Goal: Task Accomplishment & Management: Manage account settings

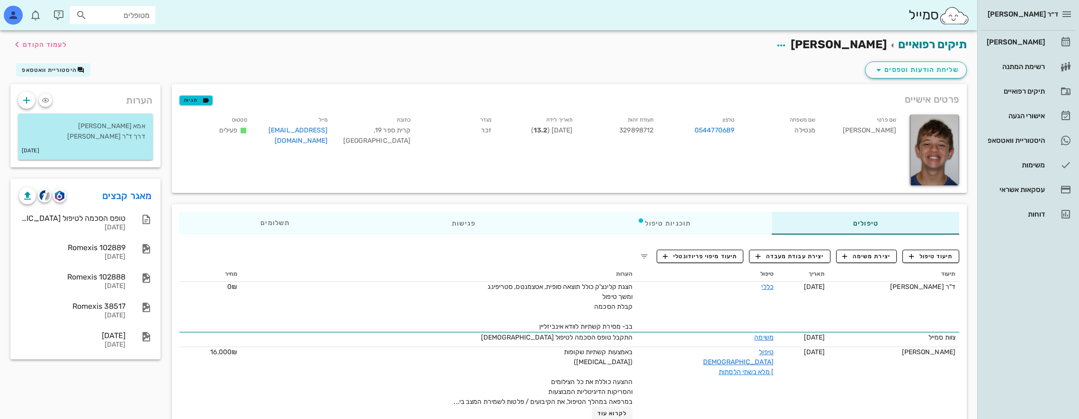
scroll to position [142, 0]
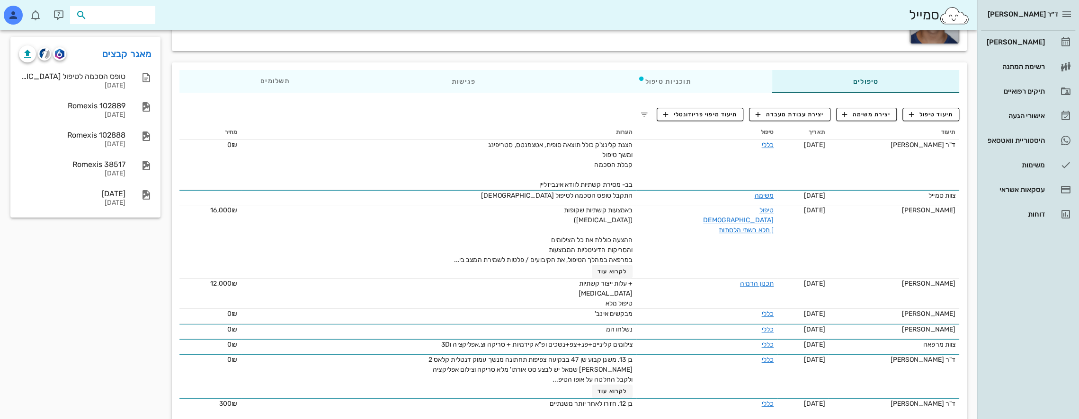
click at [133, 15] on input "text" at bounding box center [119, 15] width 61 height 12
type input "פונטש"
click at [141, 37] on div "[PERSON_NAME] 207702440" at bounding box center [96, 36] width 104 height 8
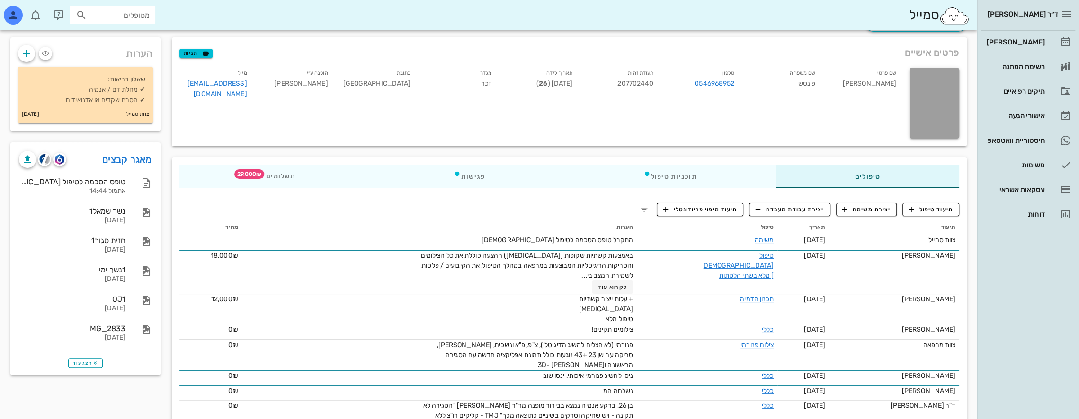
scroll to position [47, 0]
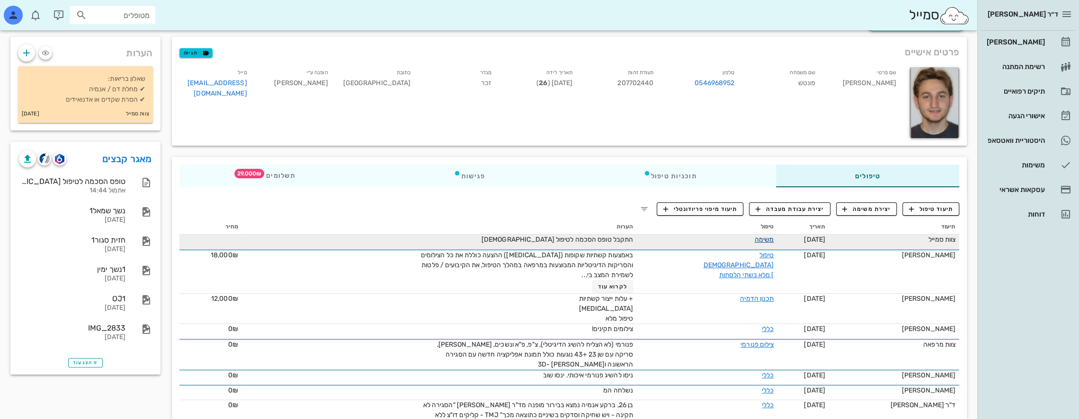
click at [762, 238] on link "משימה" at bounding box center [764, 240] width 19 height 8
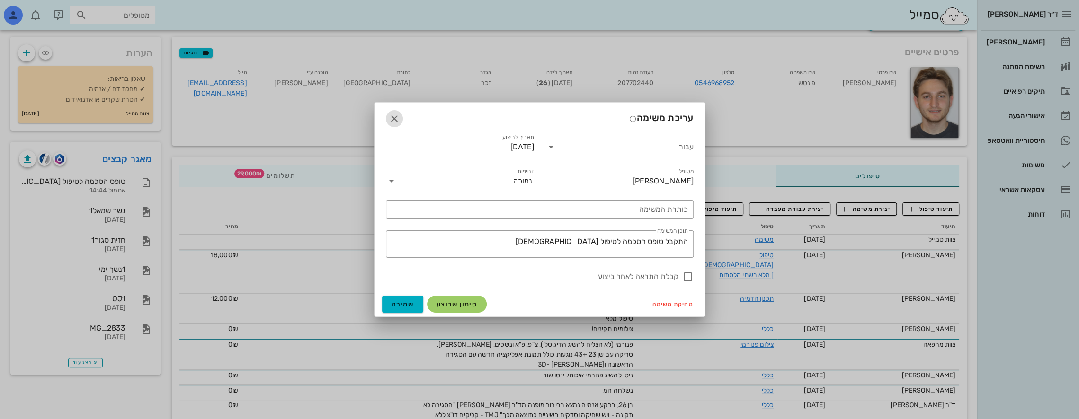
click at [392, 116] on icon "button" at bounding box center [394, 118] width 11 height 11
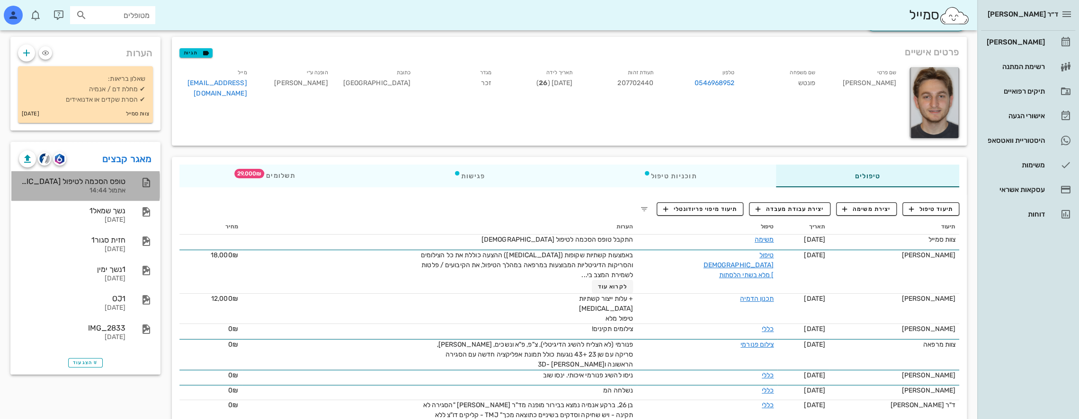
click at [115, 181] on div "טופס הסכמה לטיפול [DEMOGRAPHIC_DATA]" at bounding box center [72, 181] width 107 height 9
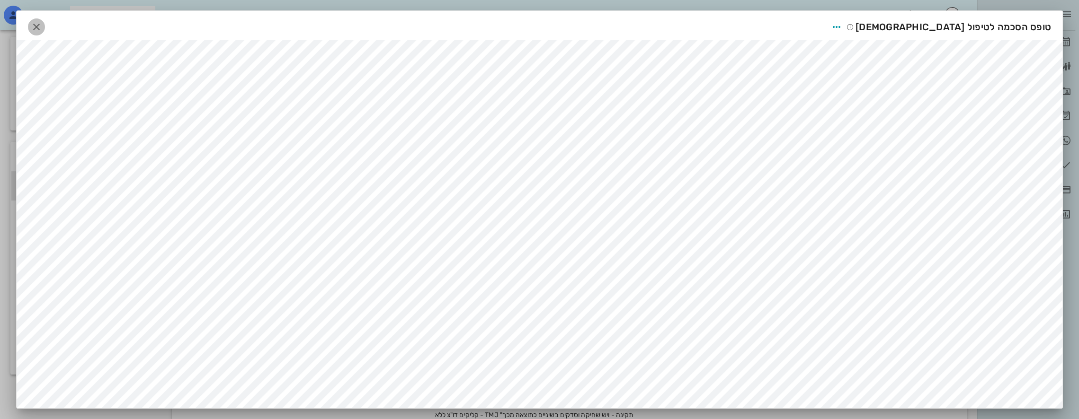
click at [42, 24] on icon "button" at bounding box center [36, 26] width 11 height 11
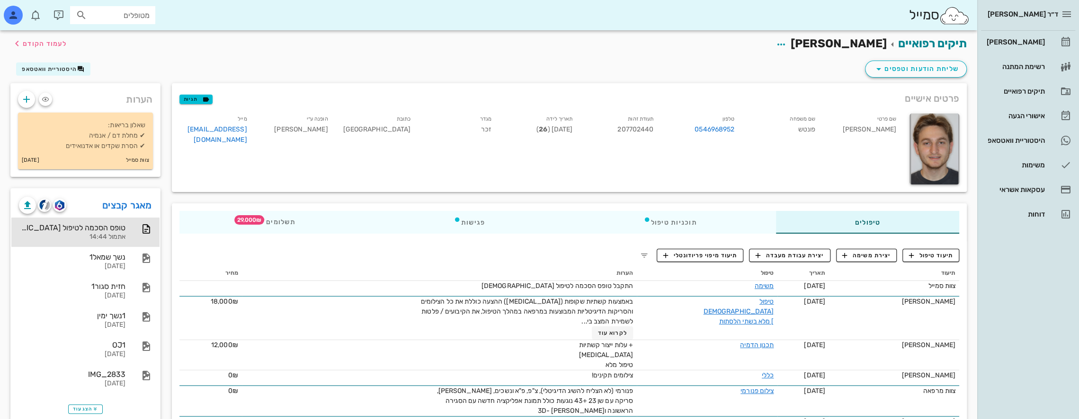
scroll to position [0, 0]
click at [138, 16] on input "מטופלים" at bounding box center [119, 15] width 61 height 12
type input "קרת"
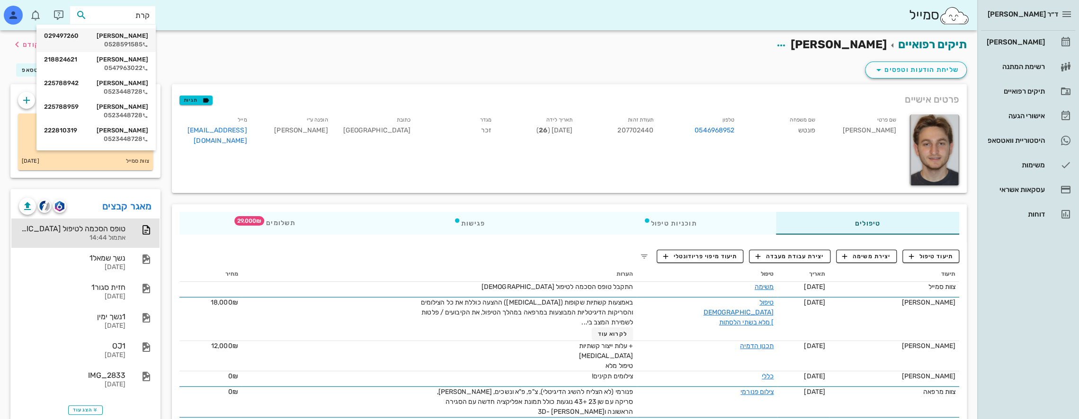
click at [129, 36] on div "[PERSON_NAME] 029497260" at bounding box center [96, 36] width 104 height 8
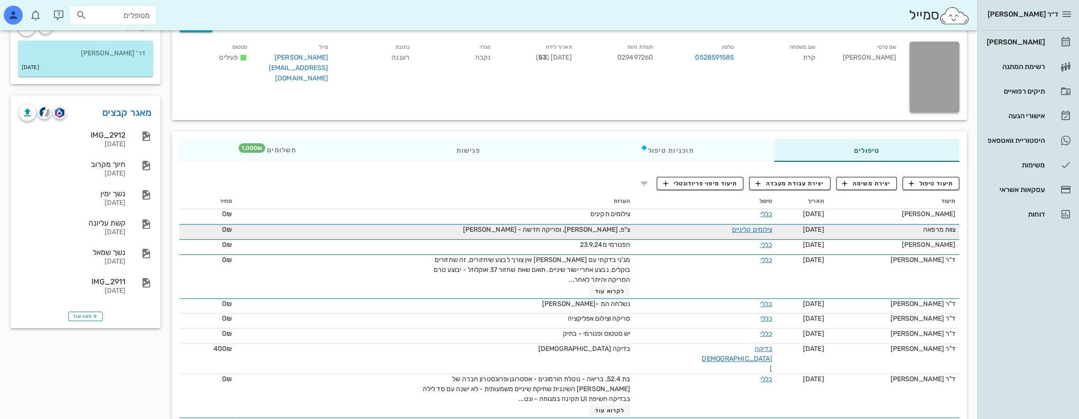
scroll to position [95, 0]
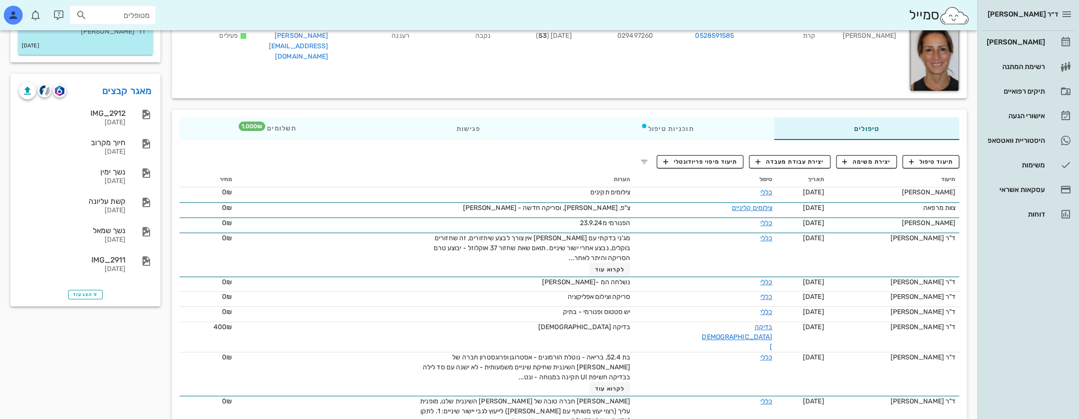
click at [146, 19] on input "מטופלים" at bounding box center [119, 15] width 61 height 12
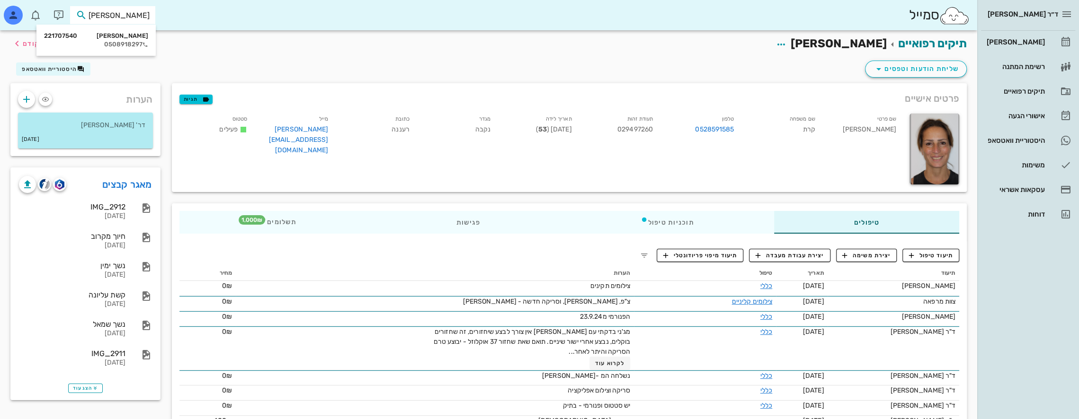
scroll to position [0, 0]
drag, startPoint x: 133, startPoint y: 17, endPoint x: 279, endPoint y: 4, distance: 146.9
click at [276, 6] on div "[PERSON_NAME]" at bounding box center [488, 15] width 977 height 30
drag, startPoint x: 129, startPoint y: 19, endPoint x: 290, endPoint y: 24, distance: 161.0
click at [288, 24] on div "סמייל קרת י" at bounding box center [488, 15] width 977 height 30
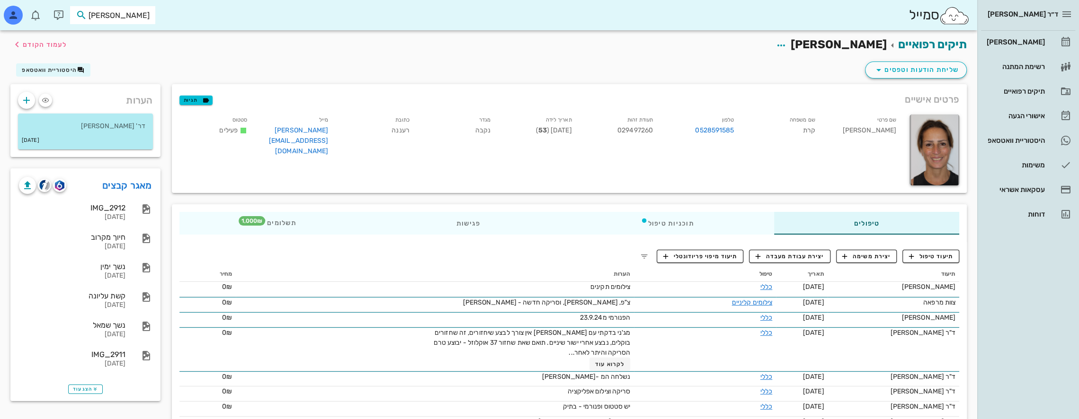
type input "[PERSON_NAME]"
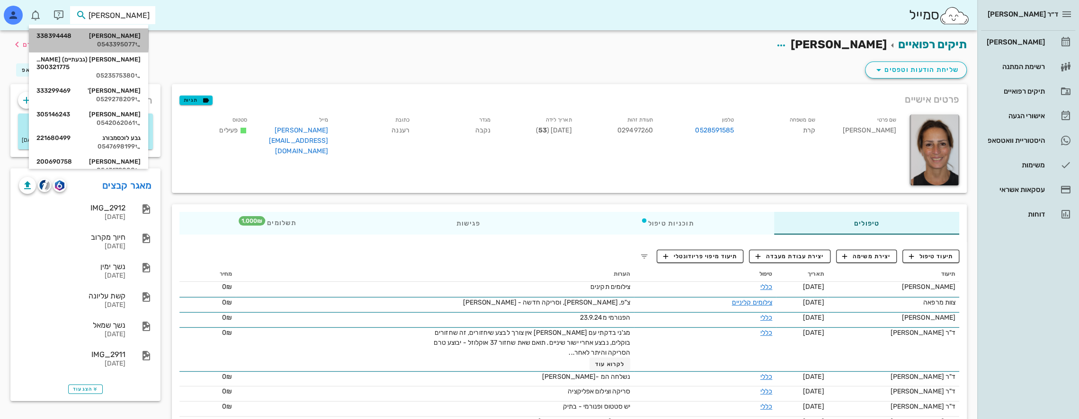
click at [135, 40] on div "[PERSON_NAME] 338394448 0543395077" at bounding box center [88, 40] width 104 height 24
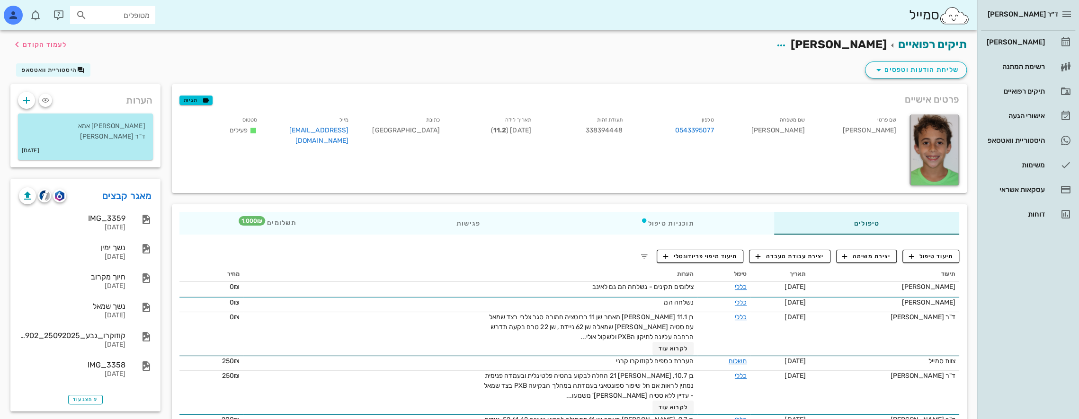
click at [127, 18] on input "מטופלים" at bounding box center [119, 15] width 61 height 12
type input "[PERSON_NAME]"
click at [136, 37] on div "[PERSON_NAME] 302903976" at bounding box center [96, 36] width 104 height 8
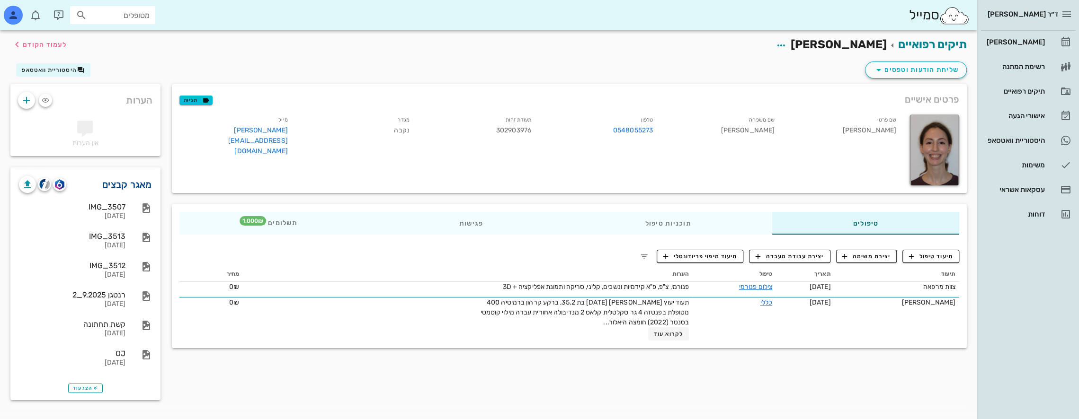
click at [137, 183] on link "מאגר קבצים" at bounding box center [127, 184] width 50 height 15
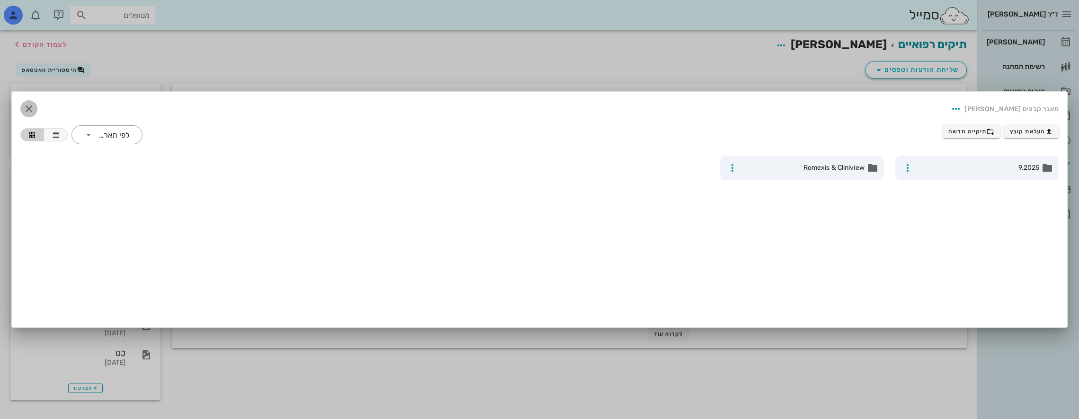
click at [31, 108] on icon "button" at bounding box center [28, 108] width 11 height 11
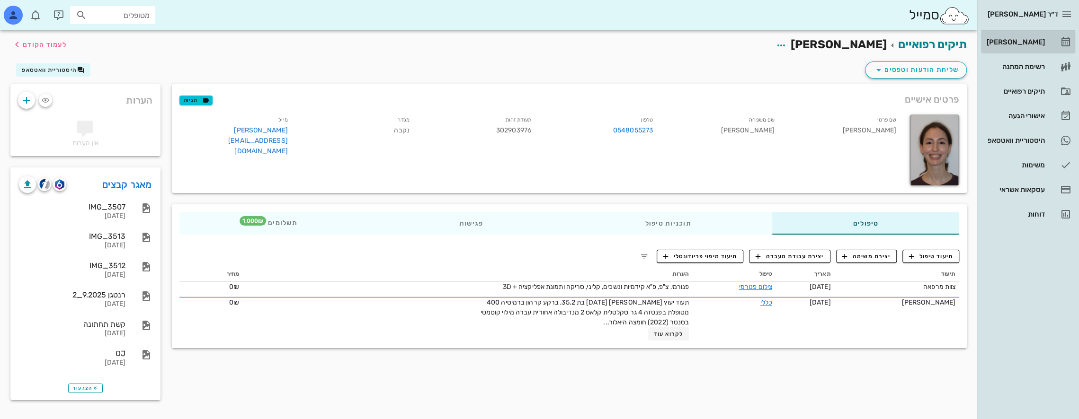
click at [1024, 42] on div "[PERSON_NAME]" at bounding box center [1015, 42] width 60 height 8
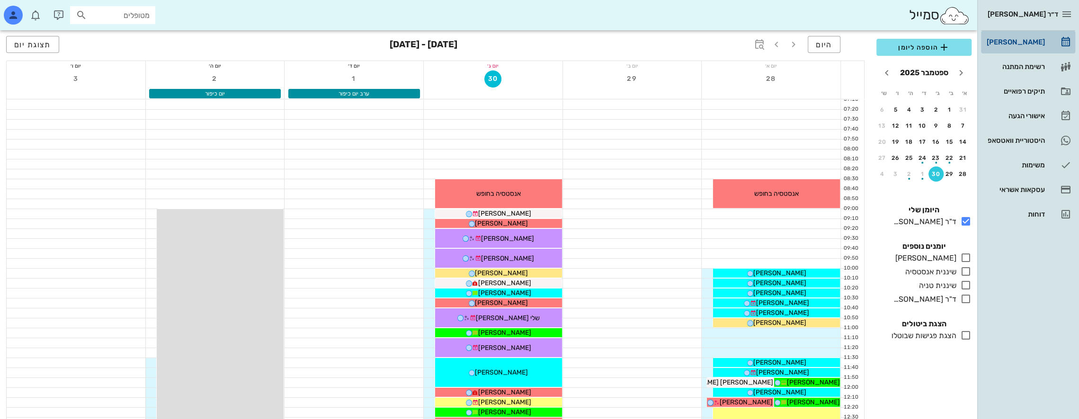
click at [1032, 40] on div "[PERSON_NAME]" at bounding box center [1015, 42] width 60 height 8
click at [133, 19] on input "מטופלים" at bounding box center [119, 15] width 61 height 12
type input "צרבינ"
click at [138, 34] on div "[PERSON_NAME] 329917058" at bounding box center [96, 36] width 104 height 8
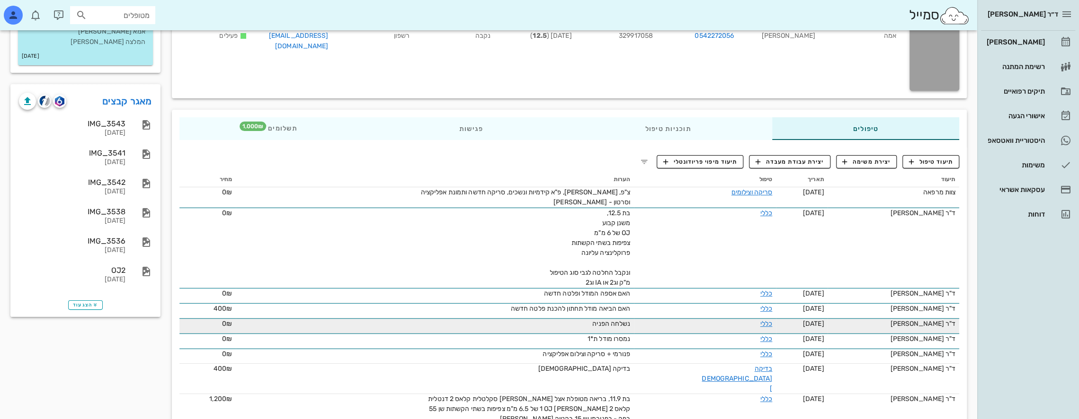
scroll to position [115, 0]
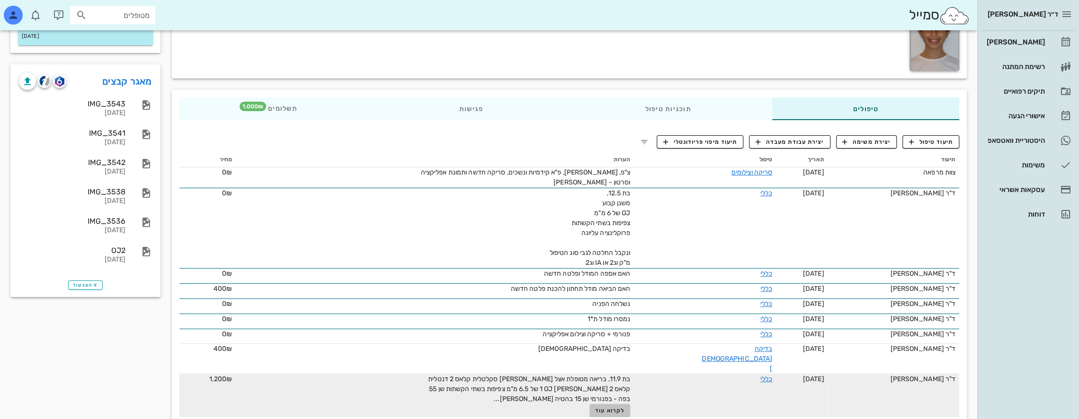
click at [620, 408] on span "לקרוא עוד" at bounding box center [609, 411] width 29 height 7
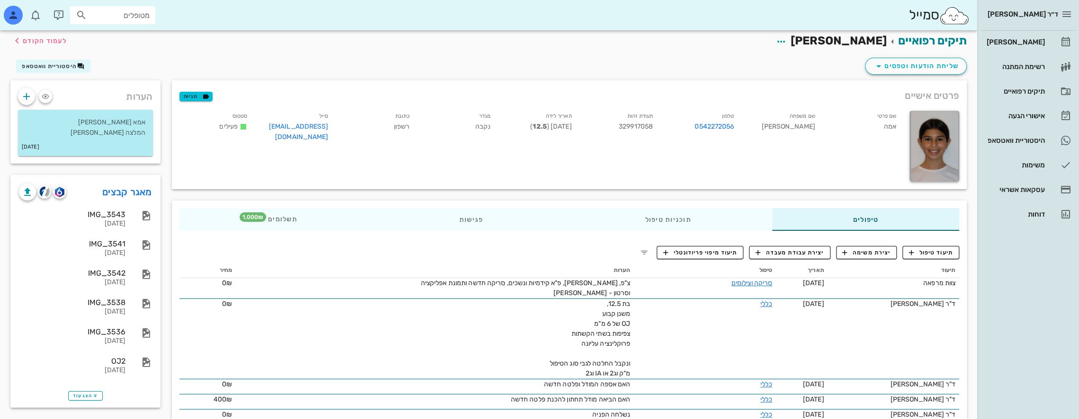
scroll to position [0, 0]
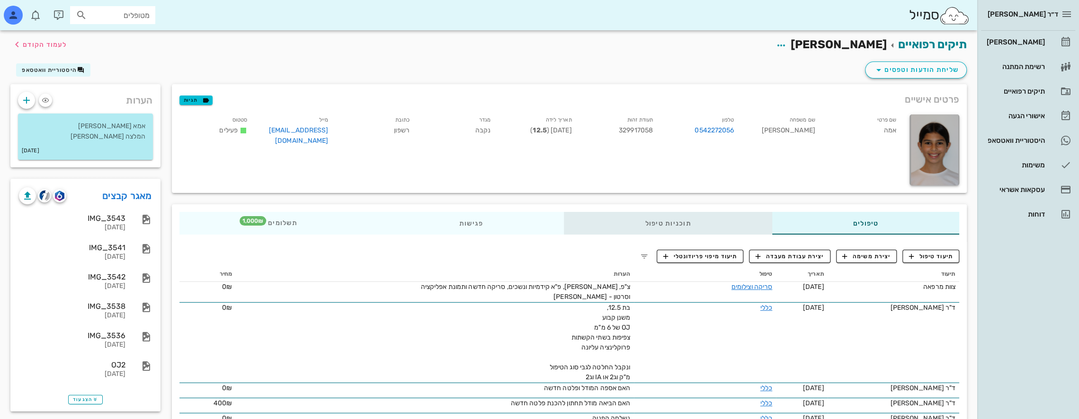
click at [712, 226] on div "תוכניות טיפול" at bounding box center [668, 223] width 208 height 23
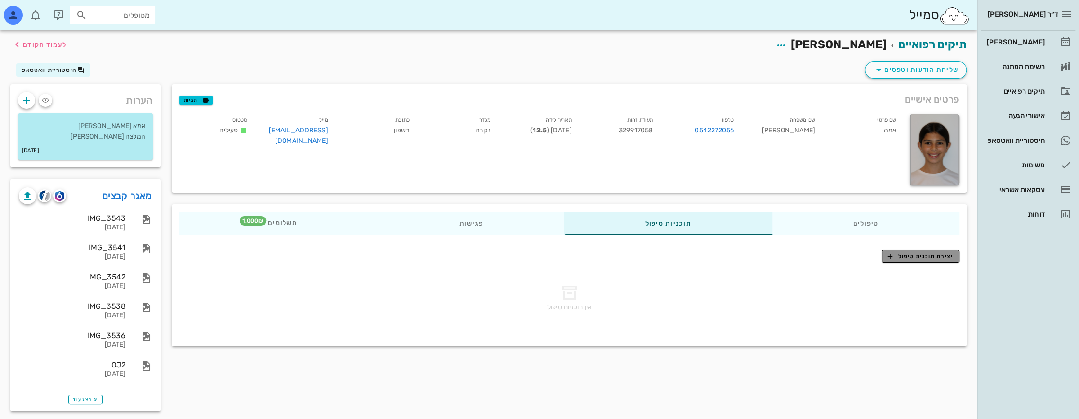
click at [920, 259] on span "יצירת תוכנית טיפול" at bounding box center [920, 256] width 65 height 9
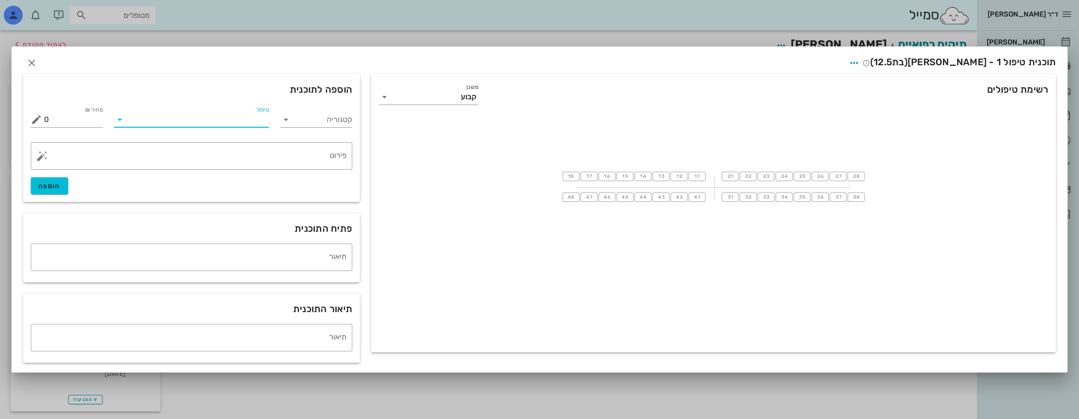
click at [241, 122] on input "טיפול" at bounding box center [198, 119] width 142 height 15
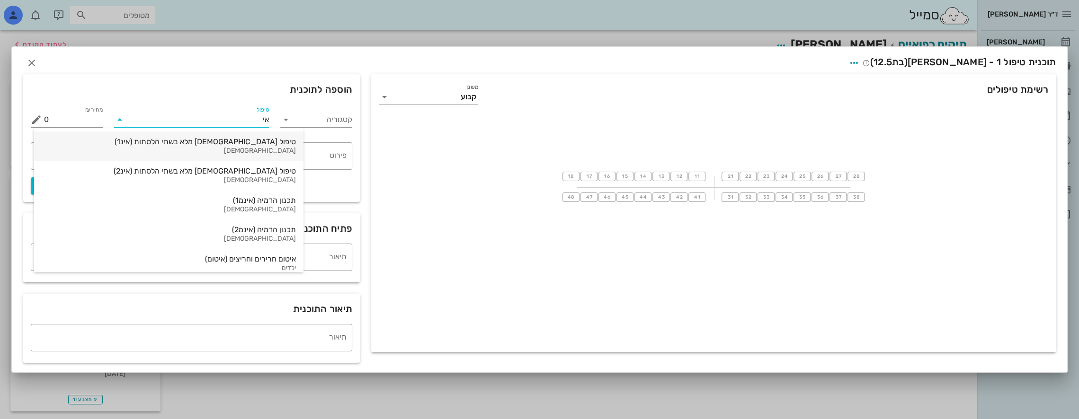
type input "אינ"
click at [228, 142] on div "טיפול [DEMOGRAPHIC_DATA] מלא בשתי הלסתות (אינ1)" at bounding box center [169, 141] width 254 height 9
type input "16000"
type textarea "באמצעות קשתיות שקופות ([MEDICAL_DATA]) ההצעה כוללת את כל הצילומים והסריקות הדיג…"
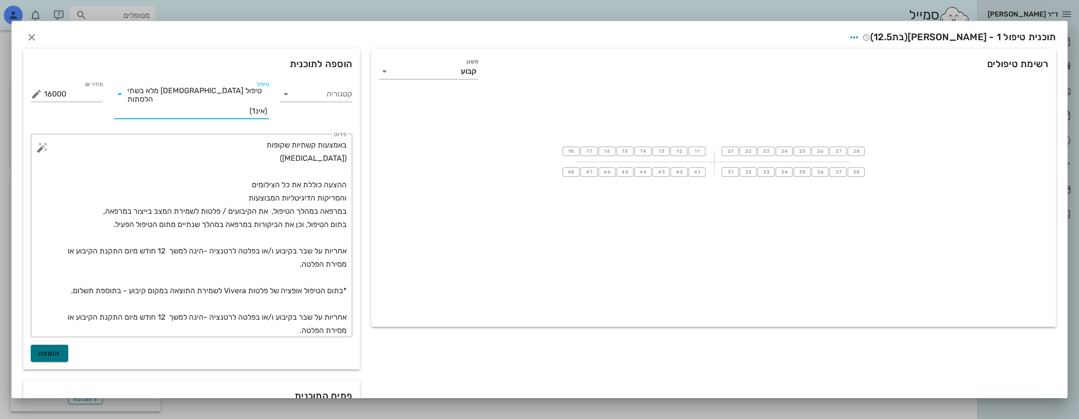
click at [54, 350] on span "הוספה" at bounding box center [49, 354] width 22 height 8
type input "0"
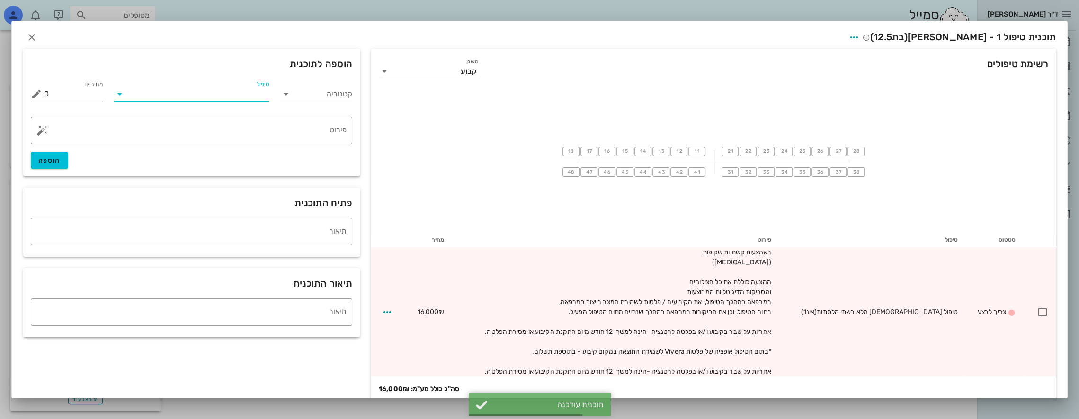
click at [218, 96] on input "טיפול" at bounding box center [198, 94] width 142 height 15
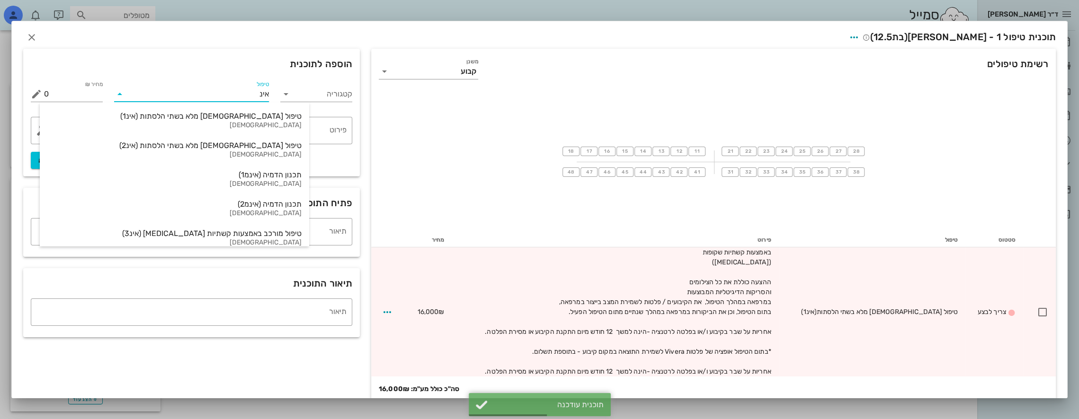
type input "אינמ"
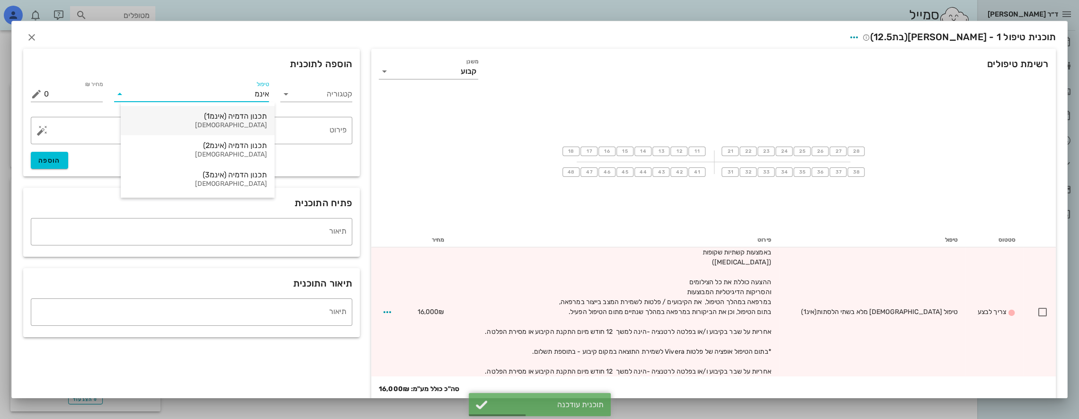
click at [221, 116] on div "תכנון הדמיה (אינמ1)" at bounding box center [197, 116] width 139 height 9
type input "12000"
type textarea "+ עלות ייצור קשתיות [MEDICAL_DATA] טיפול מלא"
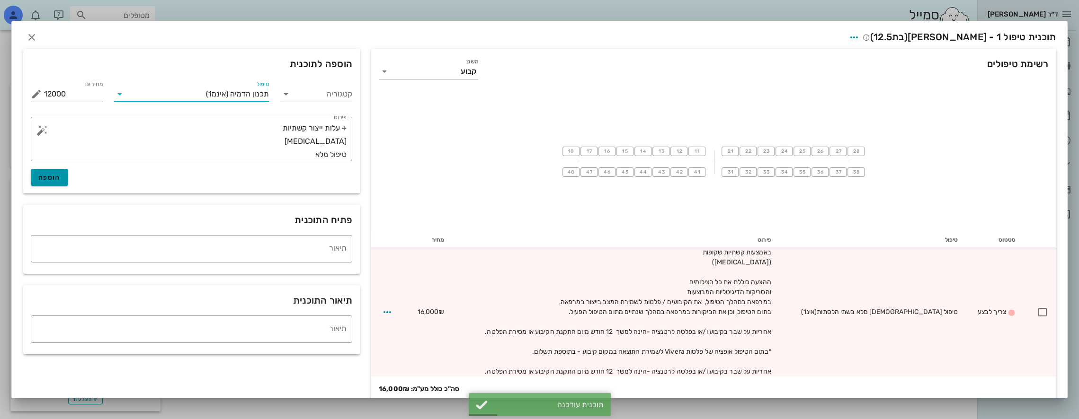
click at [54, 178] on span "הוספה" at bounding box center [49, 178] width 22 height 8
type input "0"
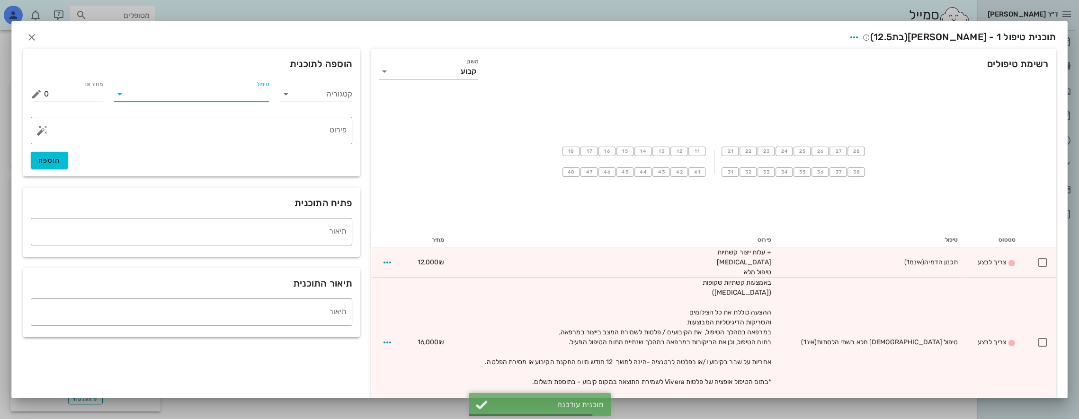
click at [250, 96] on input "טיפול" at bounding box center [198, 94] width 142 height 15
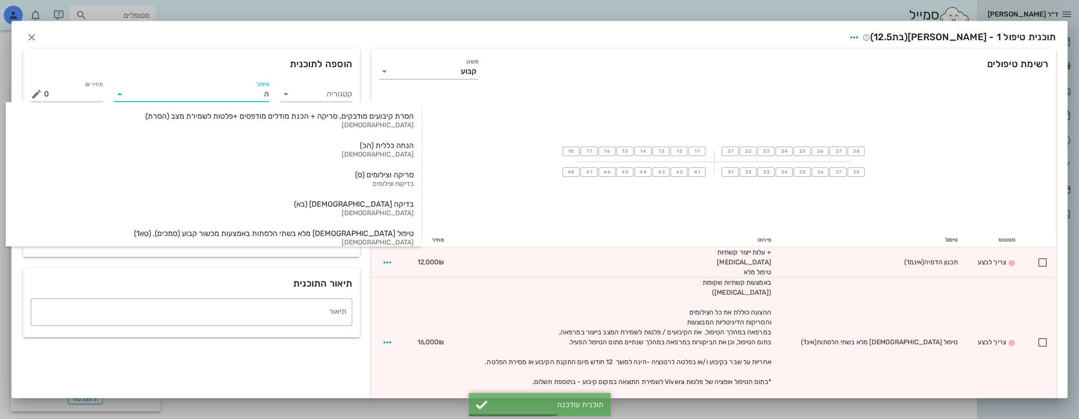
type input "הנ"
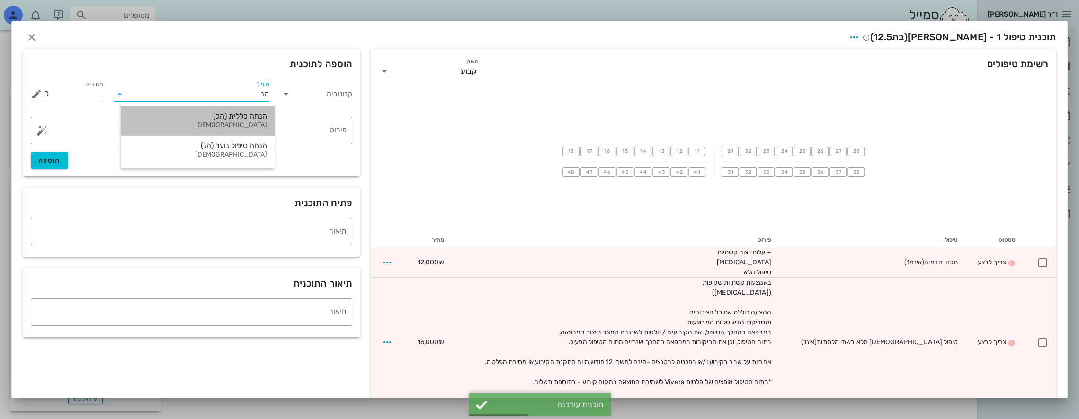
click at [249, 120] on div "הנחה כללית (הכ)" at bounding box center [197, 116] width 139 height 9
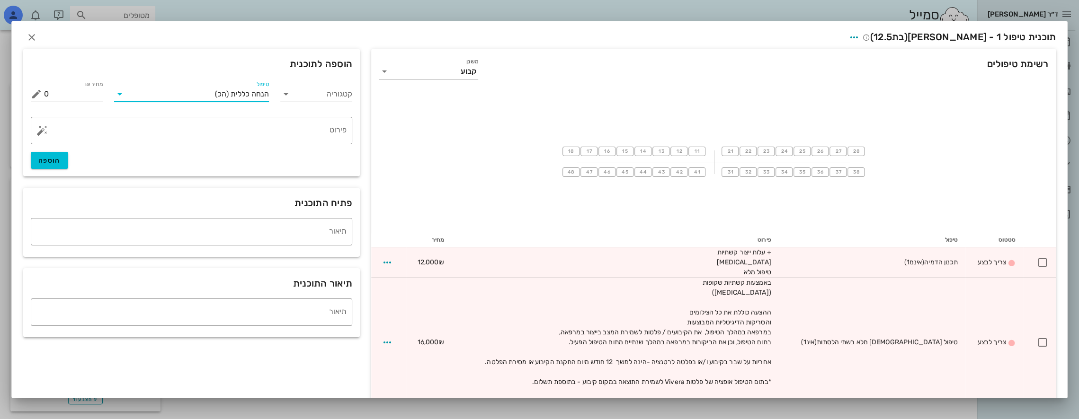
drag, startPoint x: 212, startPoint y: 92, endPoint x: 357, endPoint y: 96, distance: 145.4
click at [356, 96] on div "קטגוריה טיפול הנחה כללית (הכ) מחיר ₪ 0 % הנחה 0 מחיר לאחר הנחה 0 ​ פירוט הוספה" at bounding box center [191, 123] width 333 height 101
type input "ה"
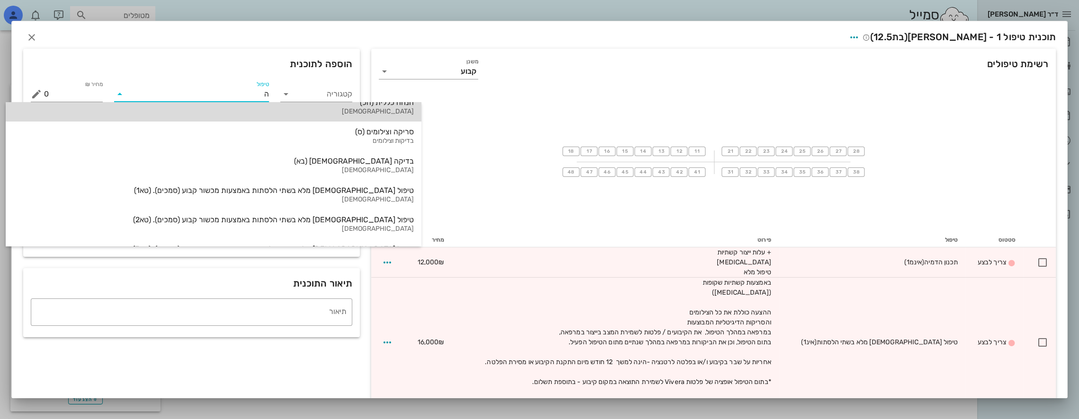
scroll to position [4, 0]
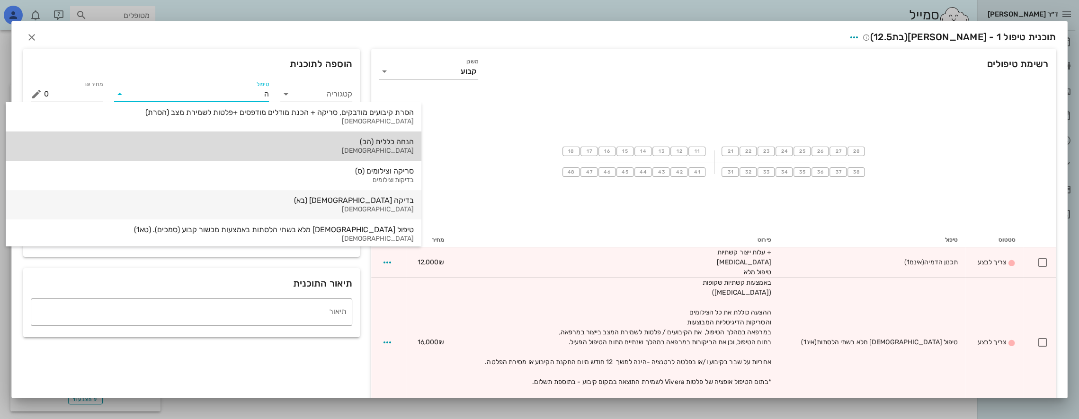
type input "הנ"
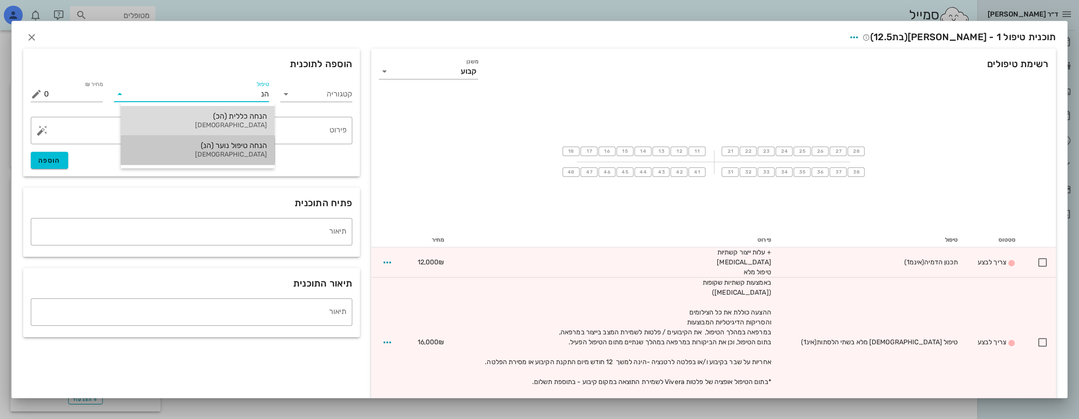
click at [254, 151] on div "[DEMOGRAPHIC_DATA]" at bounding box center [197, 155] width 139 height 8
type input "-1000"
type textarea "[MEDICAL_DATA] Teen"
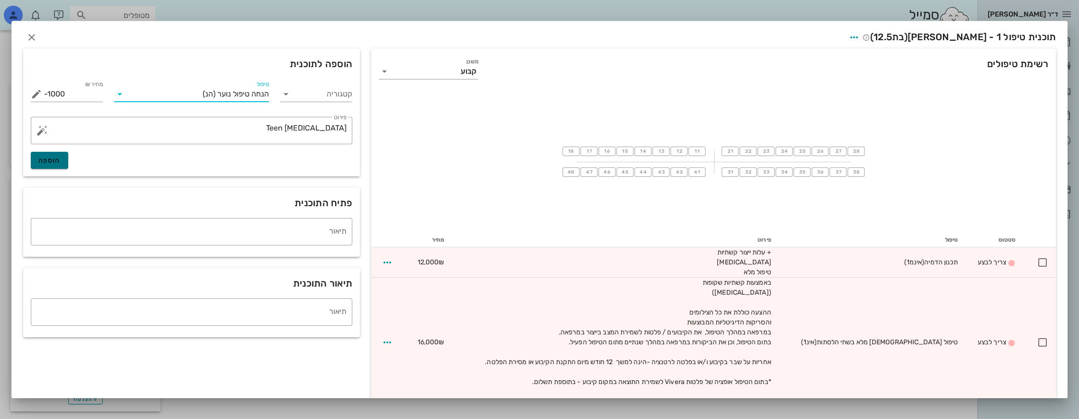
click at [60, 160] on span "הוספה" at bounding box center [49, 161] width 22 height 8
type input "0"
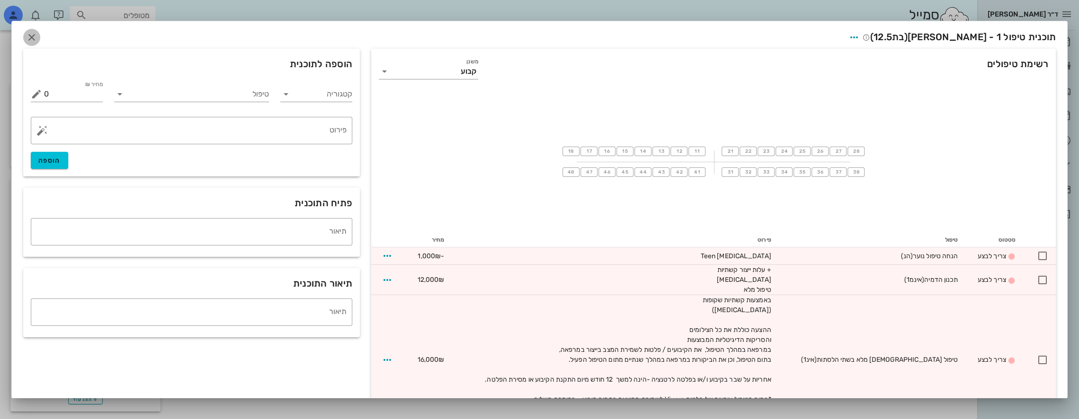
click at [37, 39] on icon "button" at bounding box center [31, 37] width 11 height 11
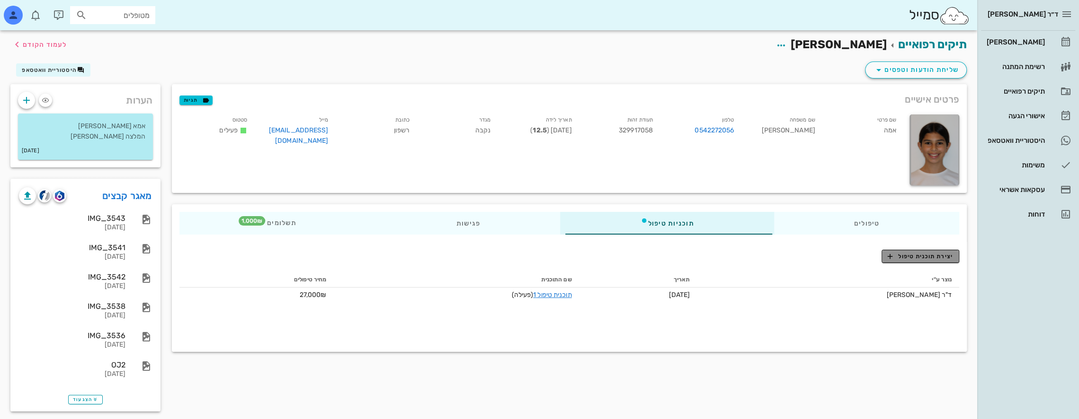
click at [928, 252] on span "יצירת תוכנית טיפול" at bounding box center [920, 256] width 65 height 9
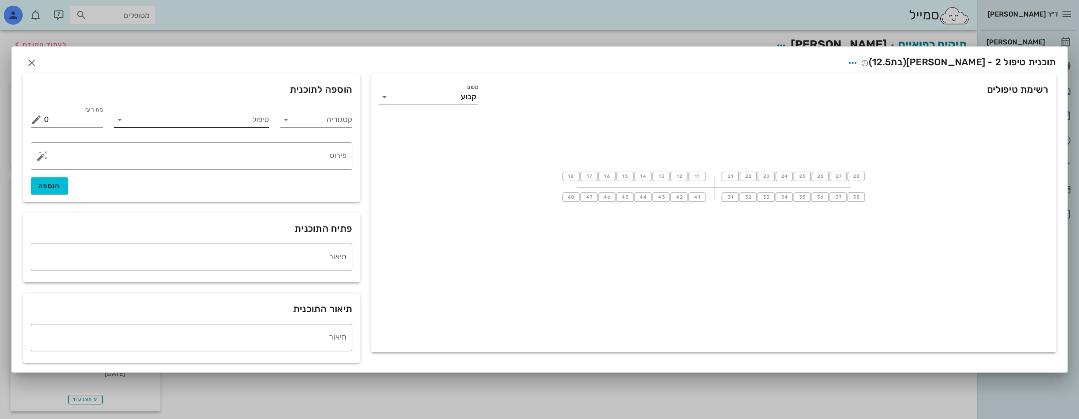
click at [259, 118] on input "טיפול" at bounding box center [198, 119] width 142 height 15
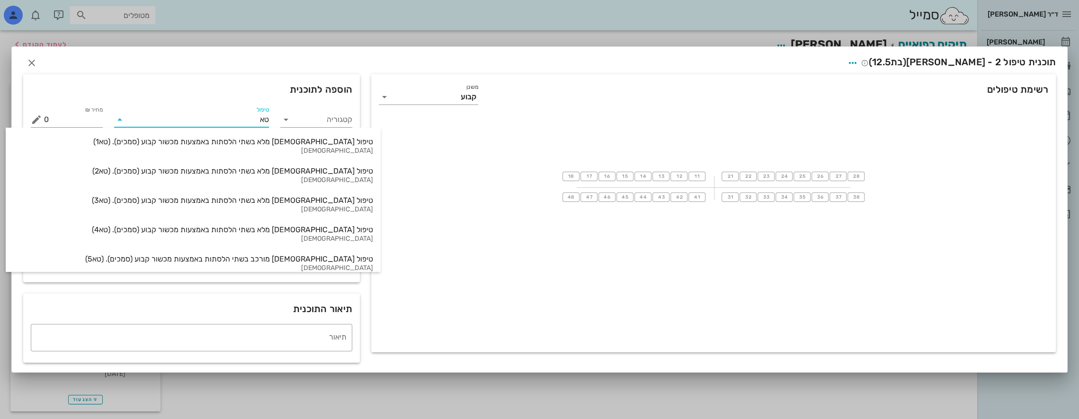
type input "טא3"
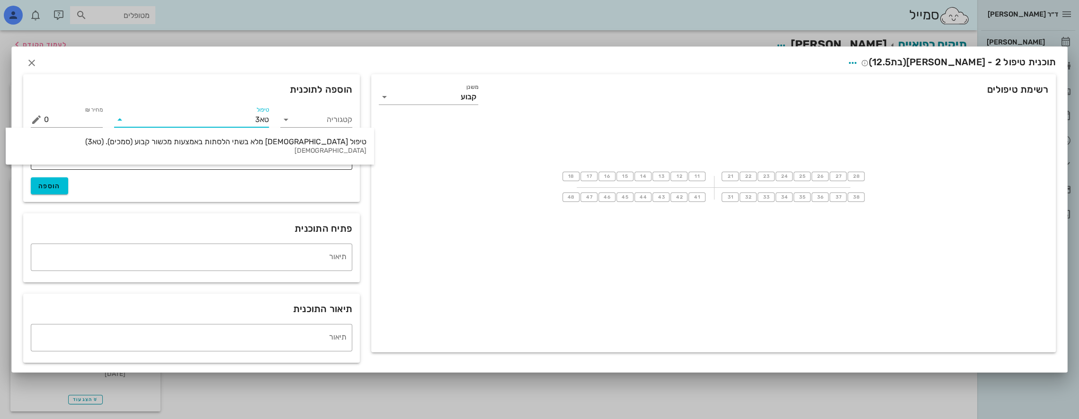
click at [195, 140] on div "טיפול [DEMOGRAPHIC_DATA] מלא בשתי הלסתות באמצעות מכשור קבוע (סמכים). (טא3)" at bounding box center [189, 141] width 353 height 9
type input "20000"
type textarea "ההצעה כוללת את כל הצילומים והסריקות הדיגיטליות המבוצעים במרפאה במהלך הטיפול, את…"
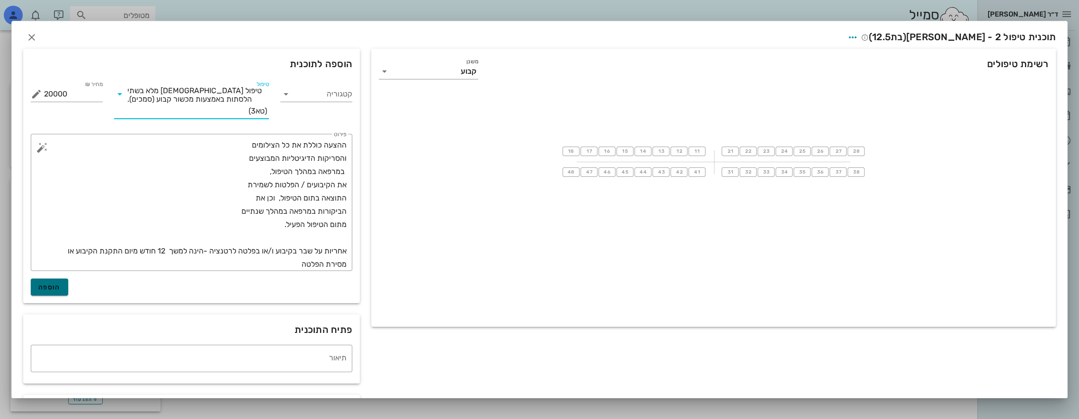
click at [50, 286] on span "הוספה" at bounding box center [49, 288] width 22 height 8
type input "0"
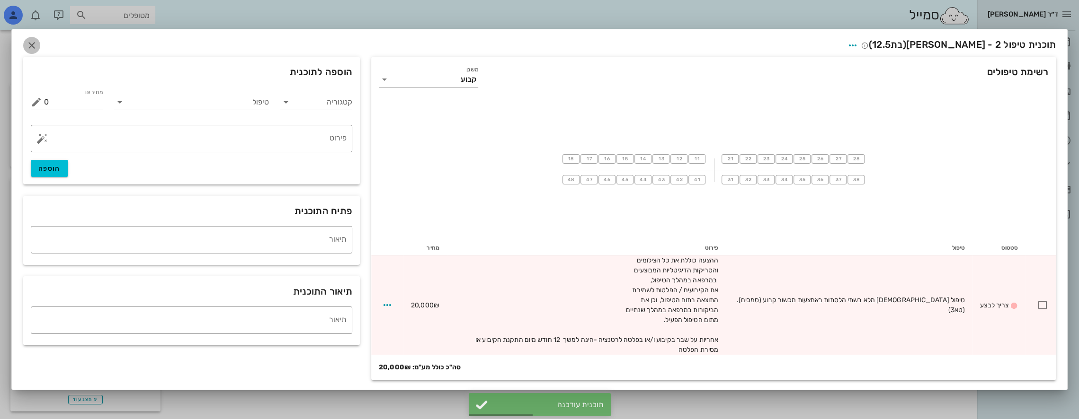
click at [31, 48] on icon "button" at bounding box center [31, 45] width 11 height 11
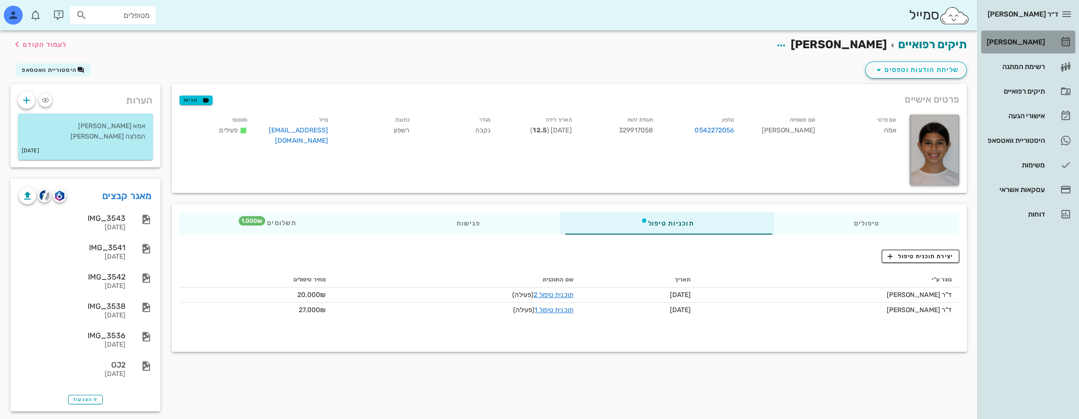
click at [1027, 44] on div "[PERSON_NAME]" at bounding box center [1015, 42] width 60 height 8
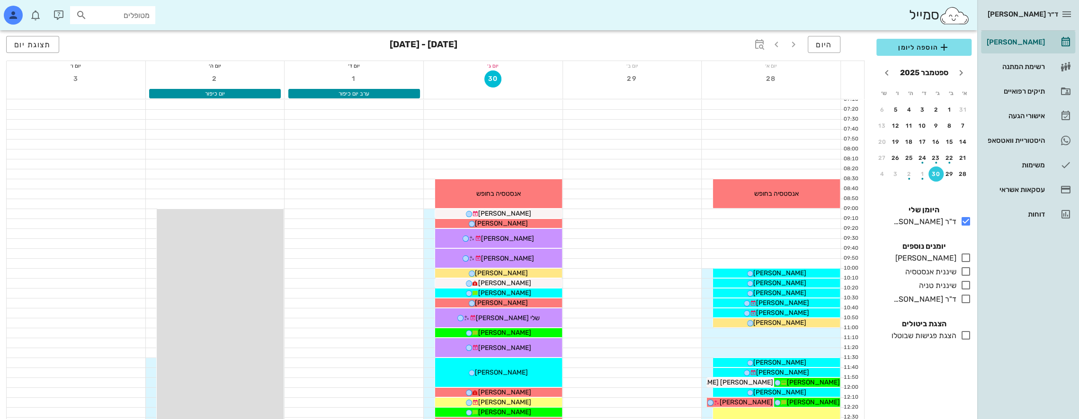
click at [126, 16] on input "מטופלים" at bounding box center [119, 15] width 61 height 12
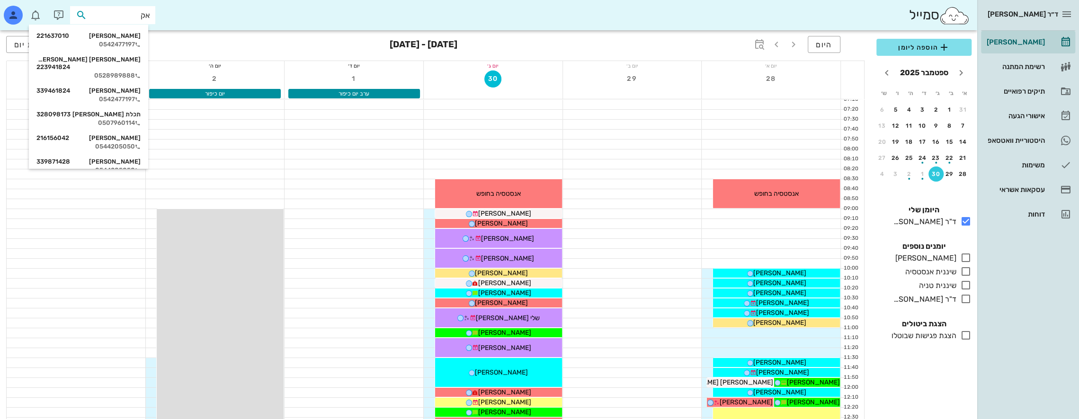
type input "א"
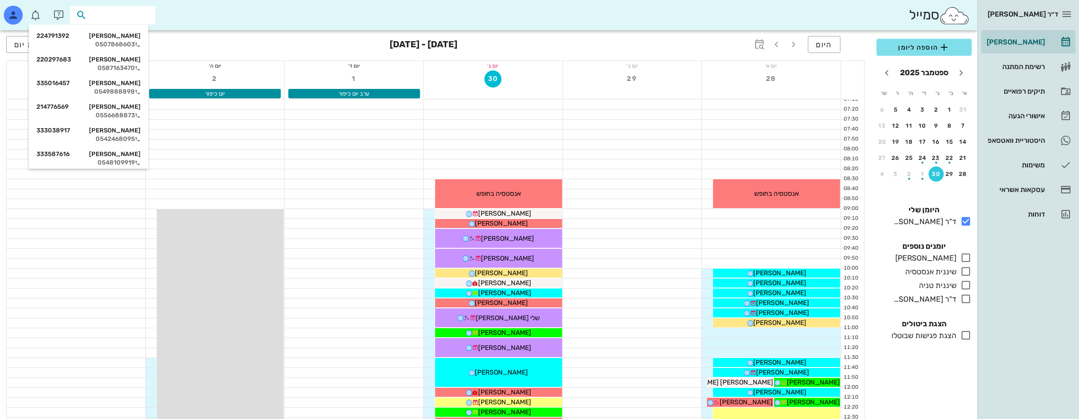
click at [305, 17] on div "סמייל" at bounding box center [488, 15] width 977 height 30
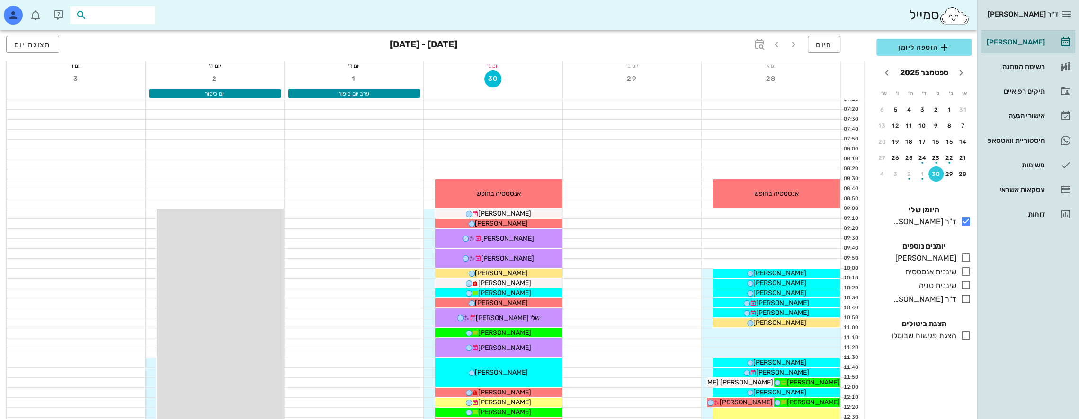
click at [130, 10] on input "text" at bounding box center [119, 15] width 61 height 12
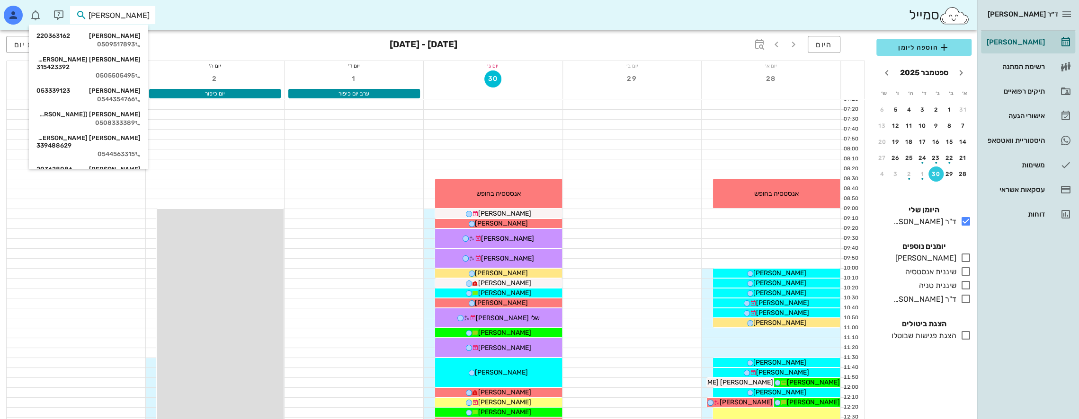
type input "[PERSON_NAME] ע"
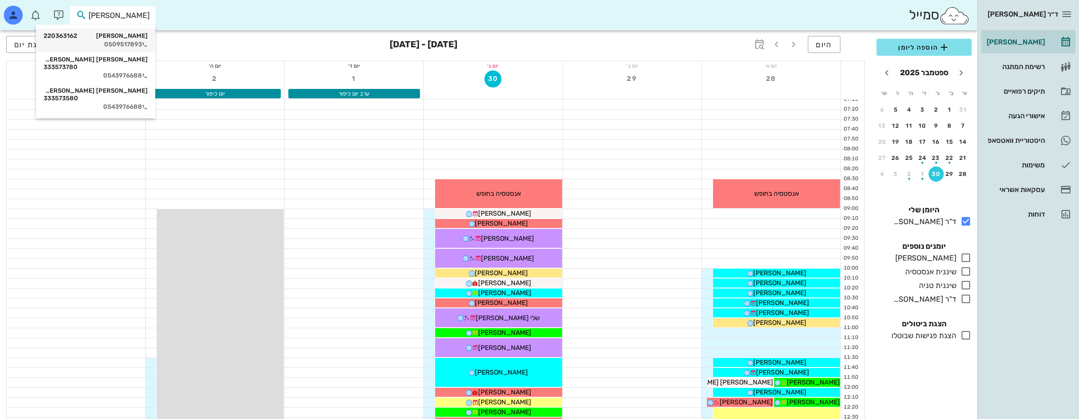
click at [119, 35] on div "[PERSON_NAME] 220363162" at bounding box center [96, 36] width 104 height 8
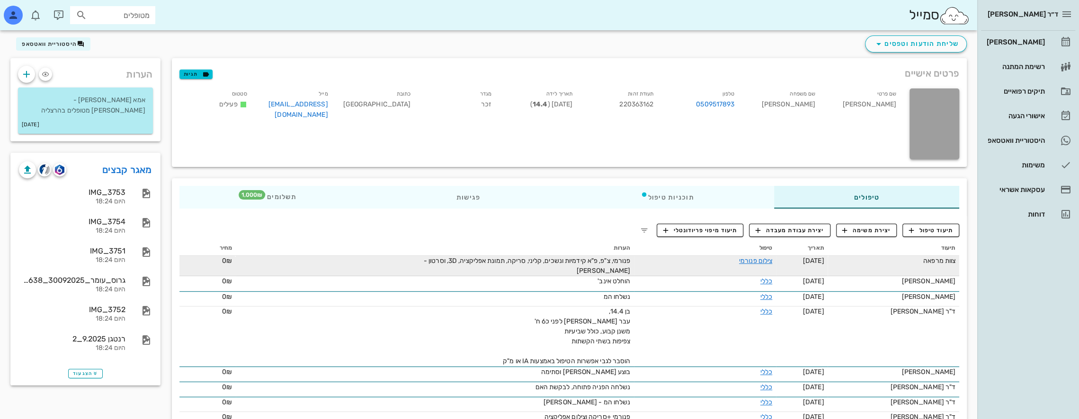
scroll to position [20, 0]
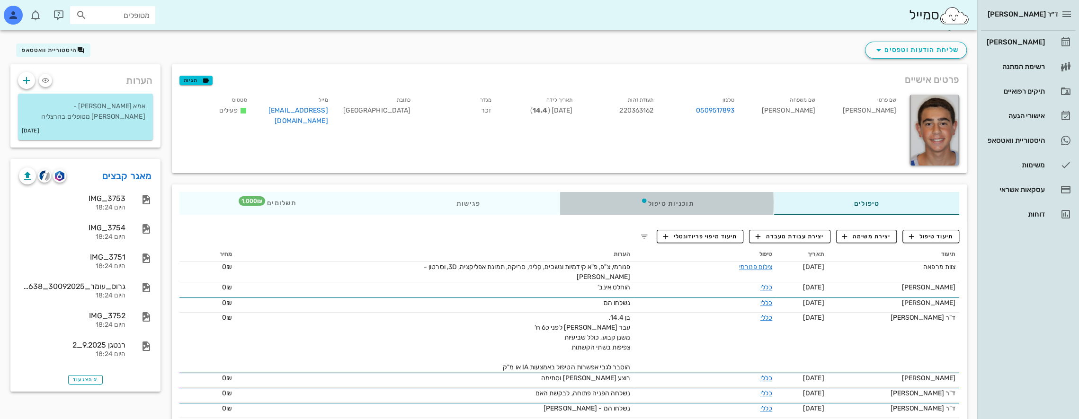
click at [708, 198] on div "תוכניות טיפול" at bounding box center [667, 203] width 214 height 23
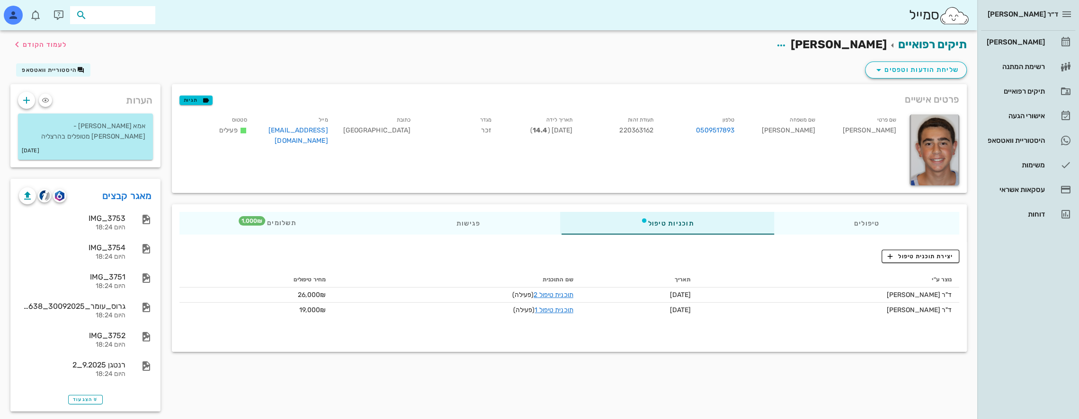
click at [125, 18] on input "text" at bounding box center [119, 15] width 61 height 12
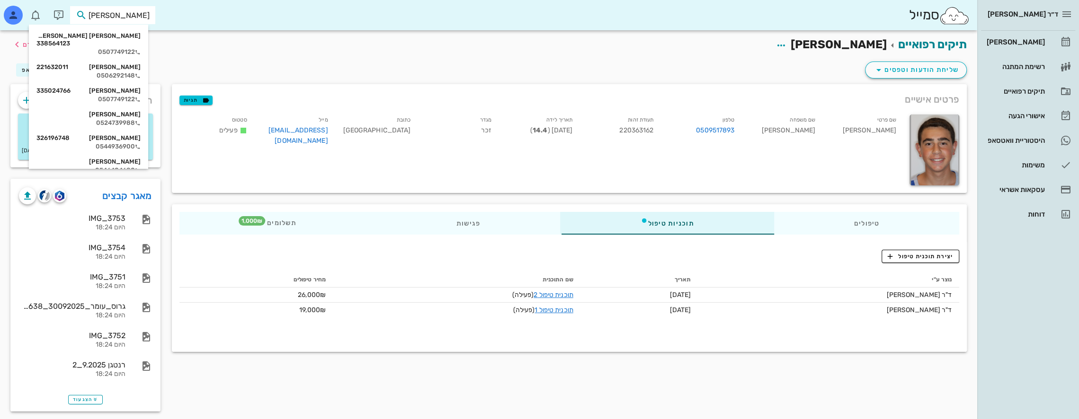
type input "[PERSON_NAME]"
click at [131, 87] on div "[PERSON_NAME] 335024766" at bounding box center [88, 91] width 104 height 8
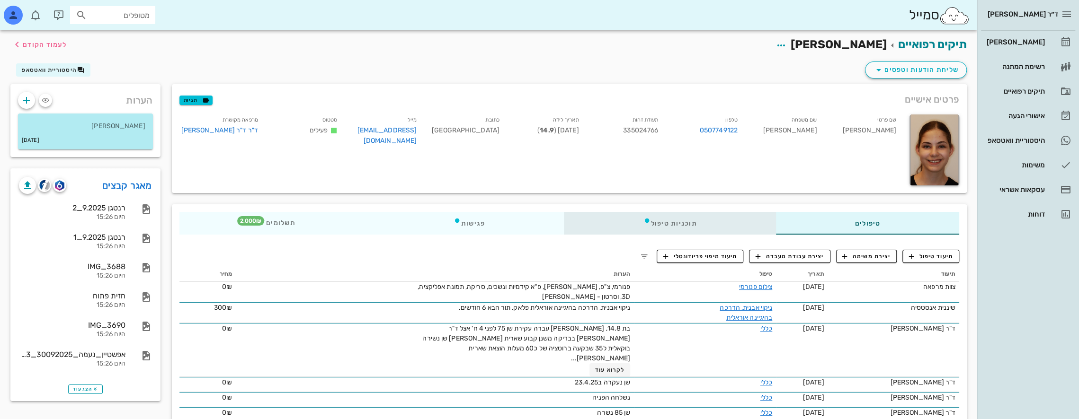
click at [720, 220] on div "תוכניות טיפול" at bounding box center [670, 223] width 212 height 23
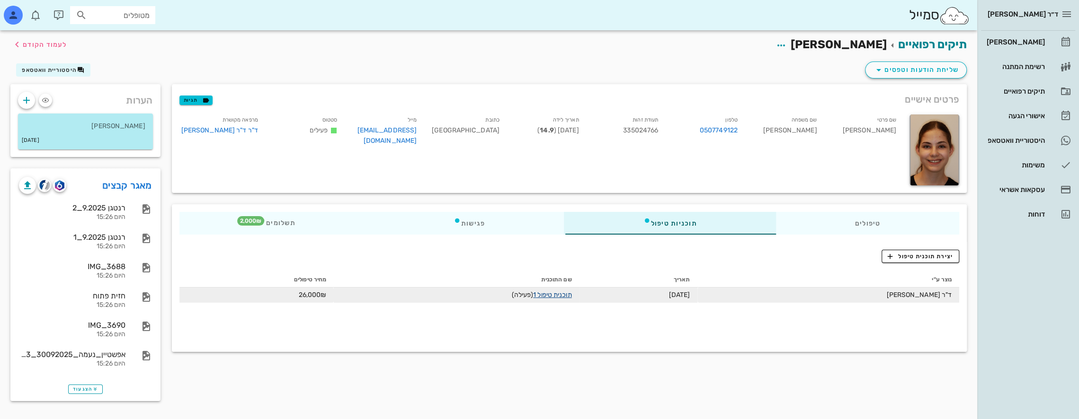
click at [545, 296] on link "תוכנית טיפול 1" at bounding box center [552, 295] width 38 height 8
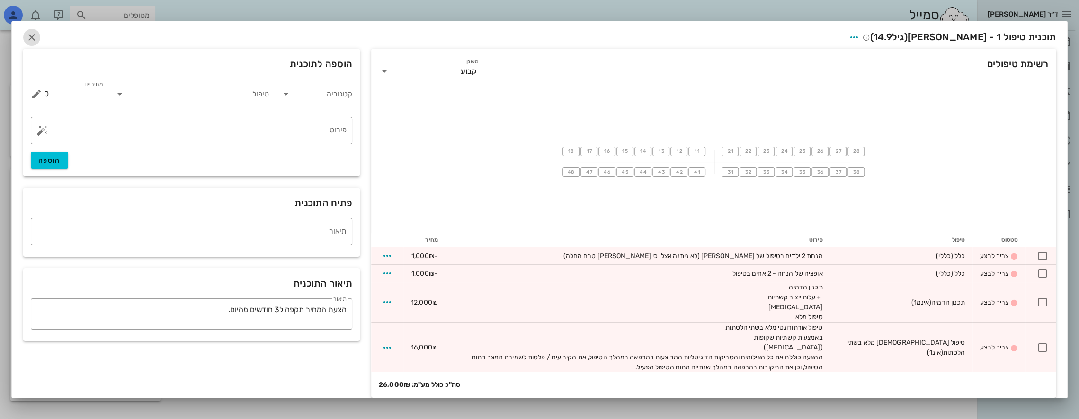
click at [37, 35] on icon "button" at bounding box center [31, 37] width 11 height 11
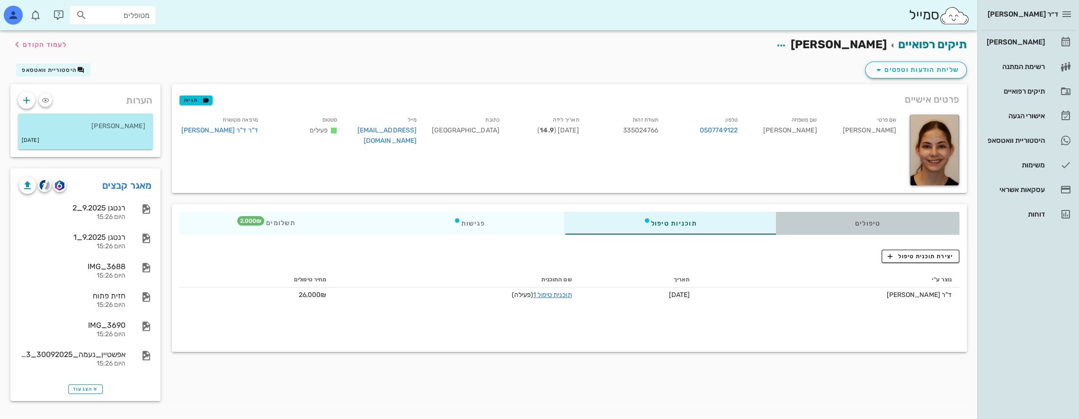
click at [886, 223] on div "טיפולים" at bounding box center [868, 223] width 184 height 23
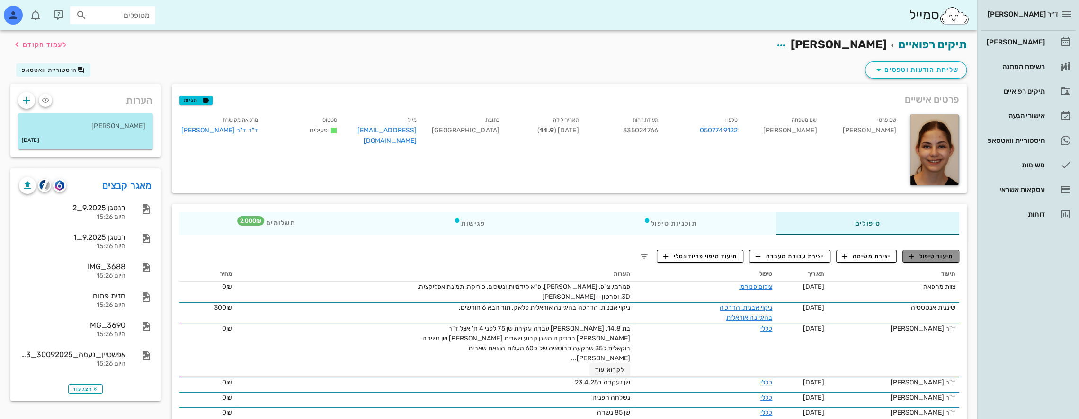
click at [928, 254] on span "תיעוד טיפול" at bounding box center [931, 256] width 44 height 9
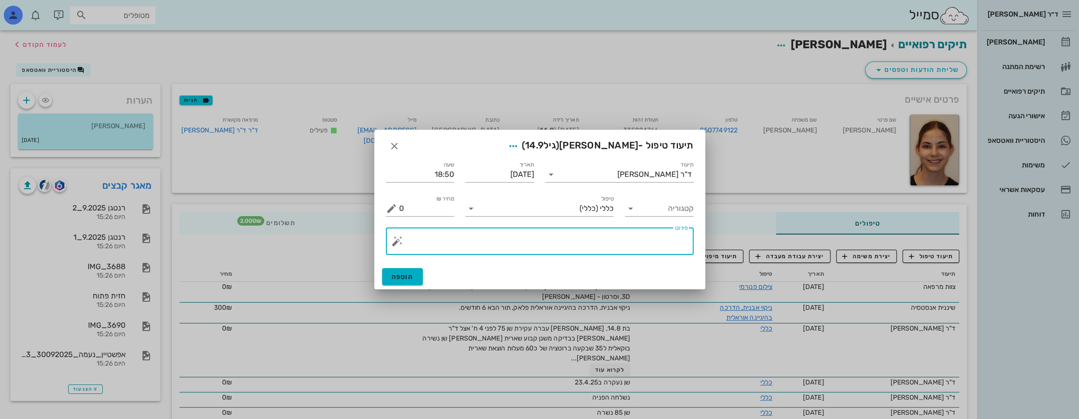
click at [651, 250] on textarea "פירוט" at bounding box center [543, 243] width 289 height 23
type textarea "תט- IA עם ג2"
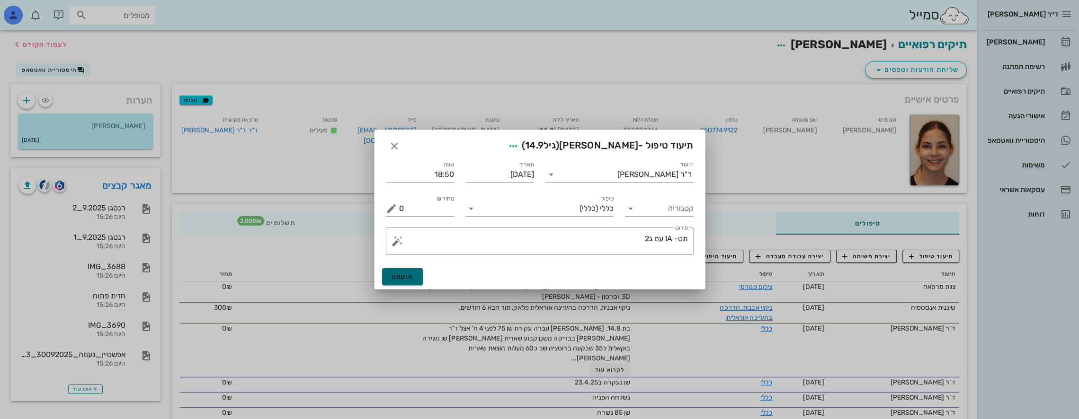
click at [400, 275] on span "הוספה" at bounding box center [403, 277] width 22 height 8
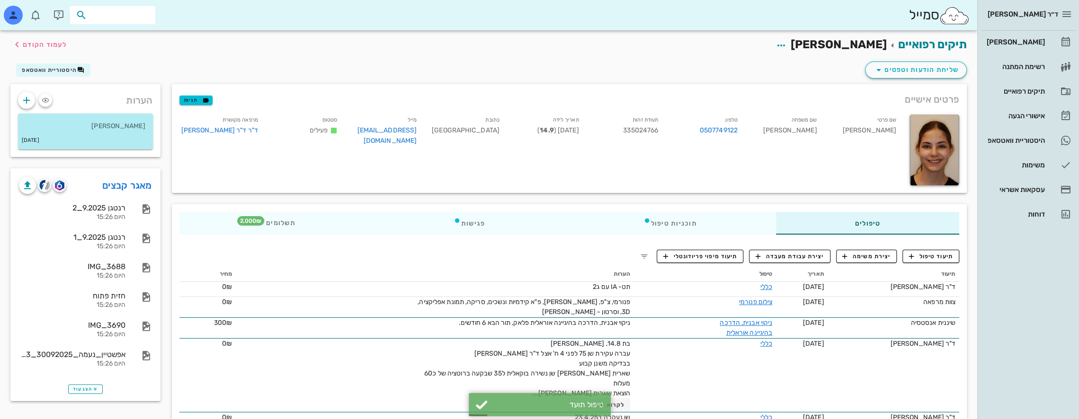
click at [130, 10] on input "text" at bounding box center [119, 15] width 61 height 12
type input "[PERSON_NAME]"
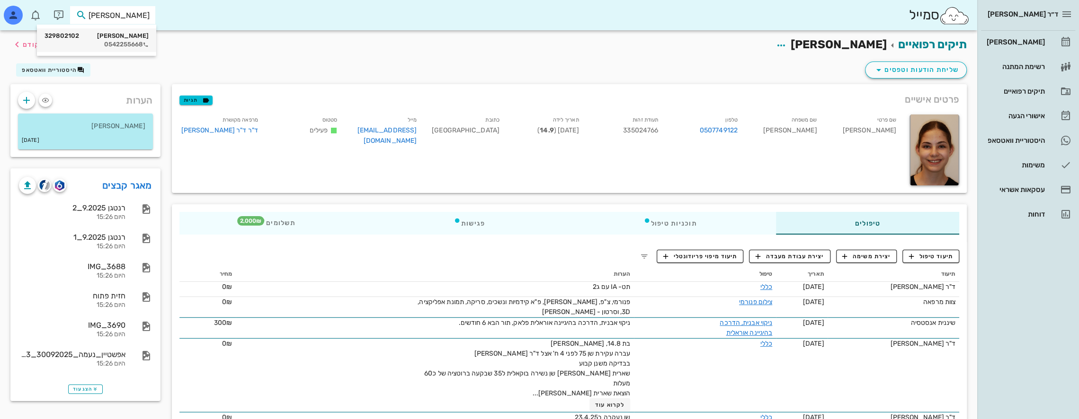
click at [133, 41] on div "0542255668" at bounding box center [97, 45] width 104 height 8
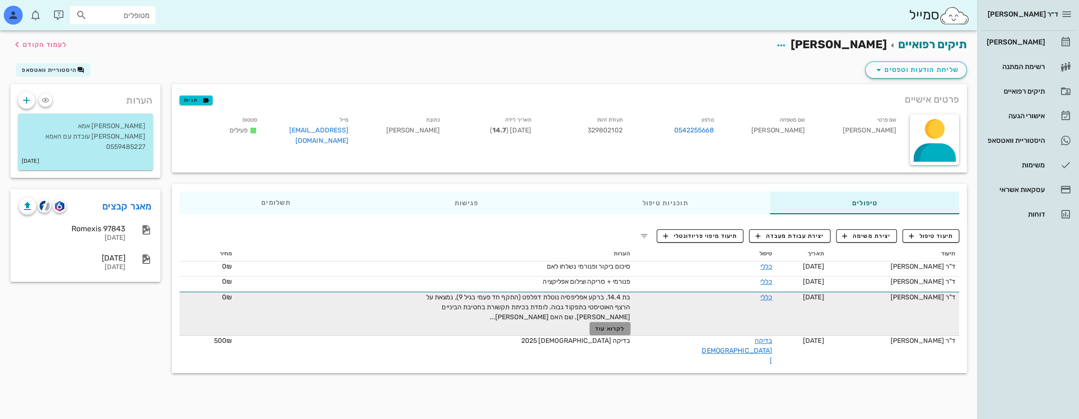
click at [624, 327] on span "לקרוא עוד" at bounding box center [609, 329] width 29 height 7
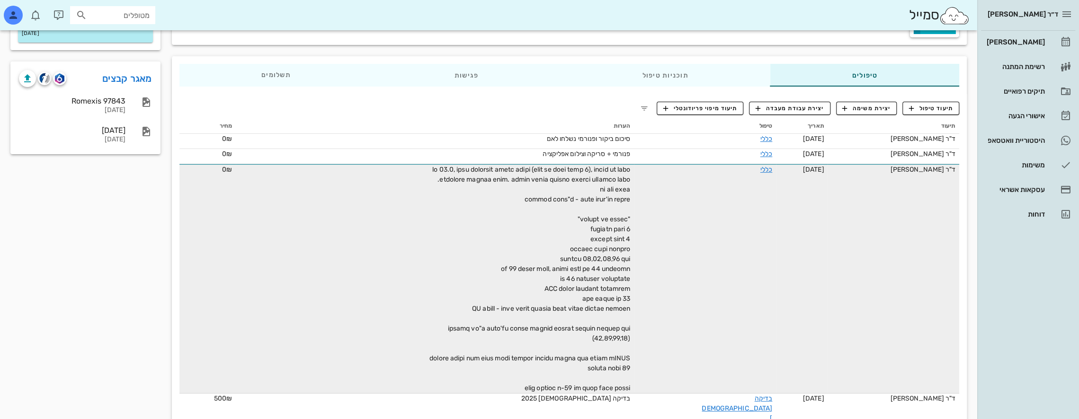
scroll to position [130, 0]
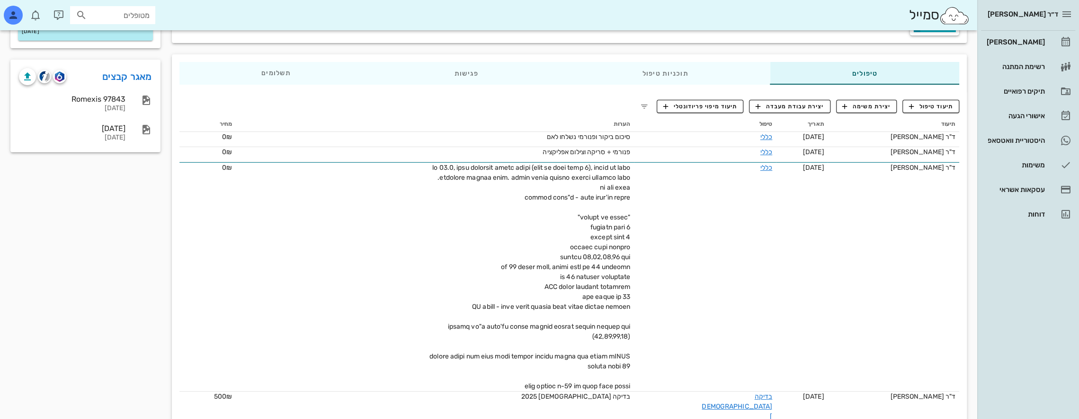
click at [134, 18] on input "מטופלים" at bounding box center [119, 15] width 61 height 12
type input "צ"
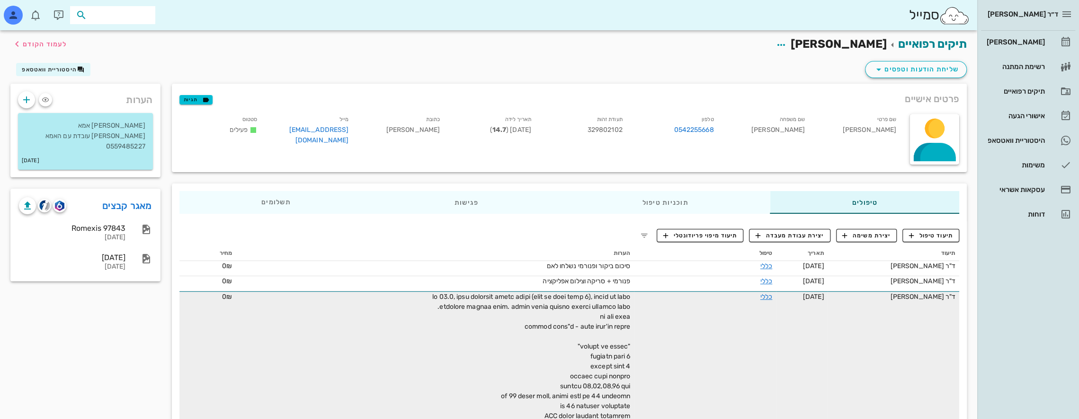
scroll to position [0, 0]
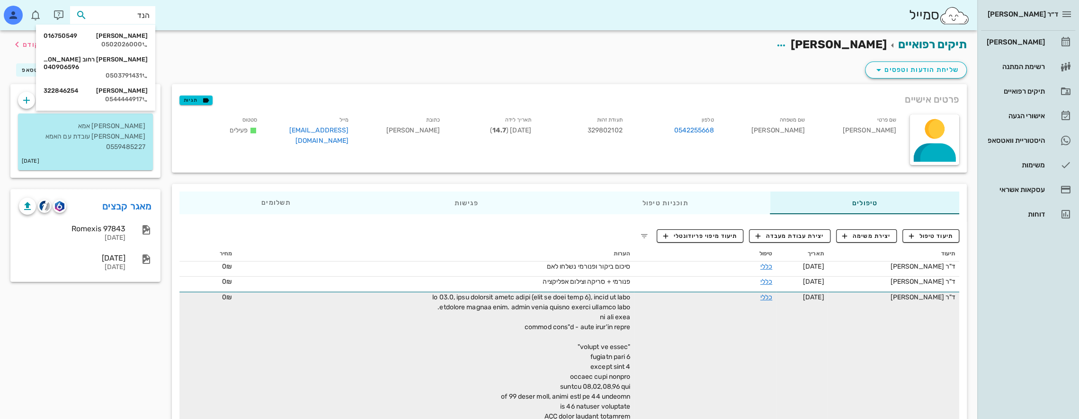
type input "[PERSON_NAME]"
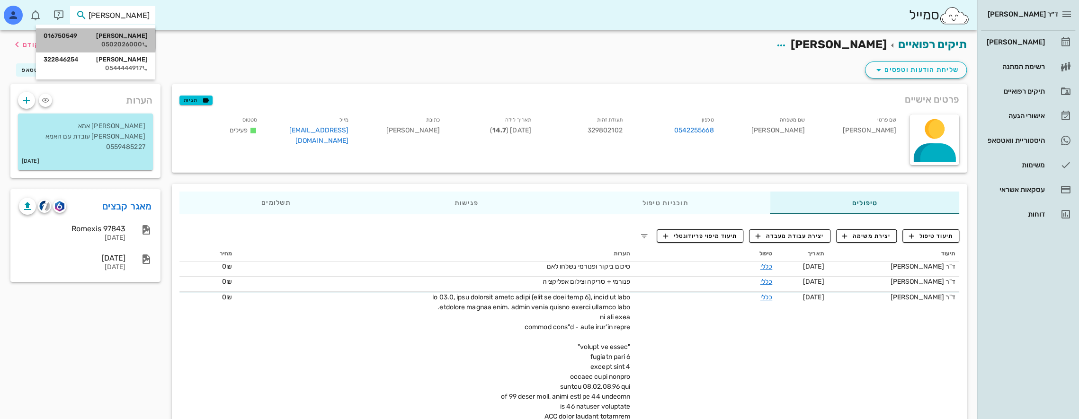
click at [131, 40] on div "[PERSON_NAME] 016750549 0502026000" at bounding box center [96, 40] width 104 height 24
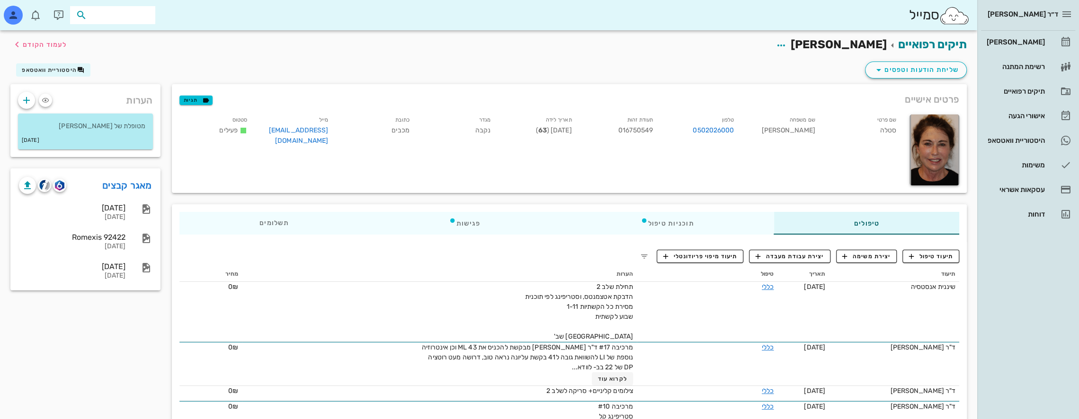
drag, startPoint x: 120, startPoint y: 18, endPoint x: 358, endPoint y: 27, distance: 238.3
click at [356, 24] on div "סמייל" at bounding box center [488, 15] width 977 height 30
click at [139, 13] on input "מטופלים" at bounding box center [119, 15] width 61 height 12
drag, startPoint x: 115, startPoint y: 16, endPoint x: 304, endPoint y: 20, distance: 189.0
click at [303, 20] on div "[PERSON_NAME]" at bounding box center [488, 15] width 977 height 30
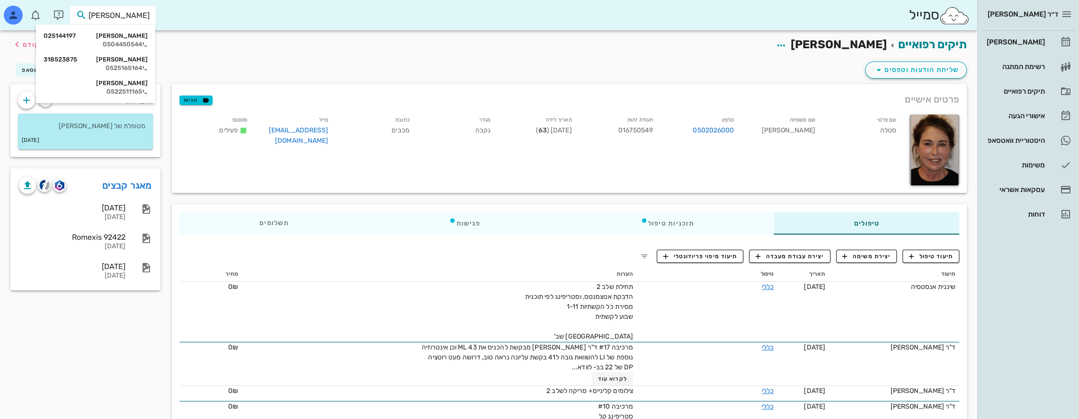
type input "[PERSON_NAME]"
click at [124, 38] on div "[PERSON_NAME] 025144197" at bounding box center [96, 36] width 104 height 8
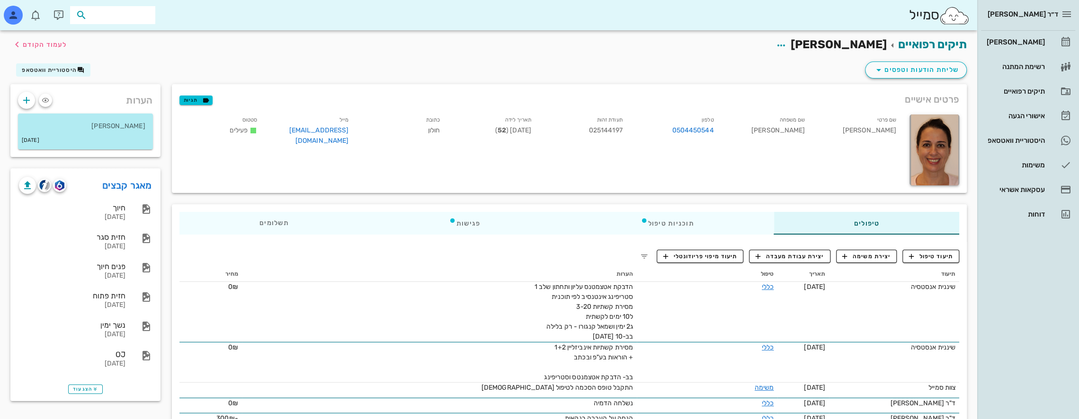
click at [124, 16] on input "text" at bounding box center [119, 15] width 61 height 12
type input "[PERSON_NAME]"
click at [148, 45] on div "[PERSON_NAME] 302637780 0542244369" at bounding box center [95, 40] width 119 height 24
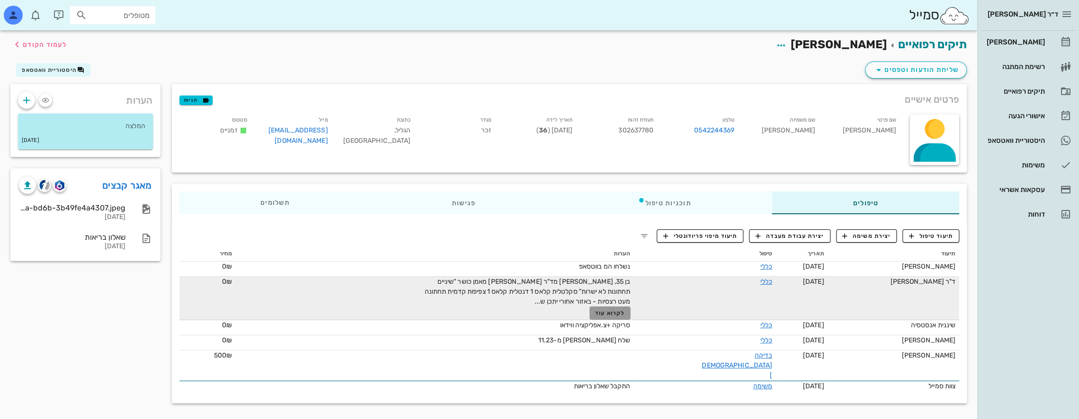
click at [624, 312] on span "לקרוא עוד" at bounding box center [609, 313] width 29 height 7
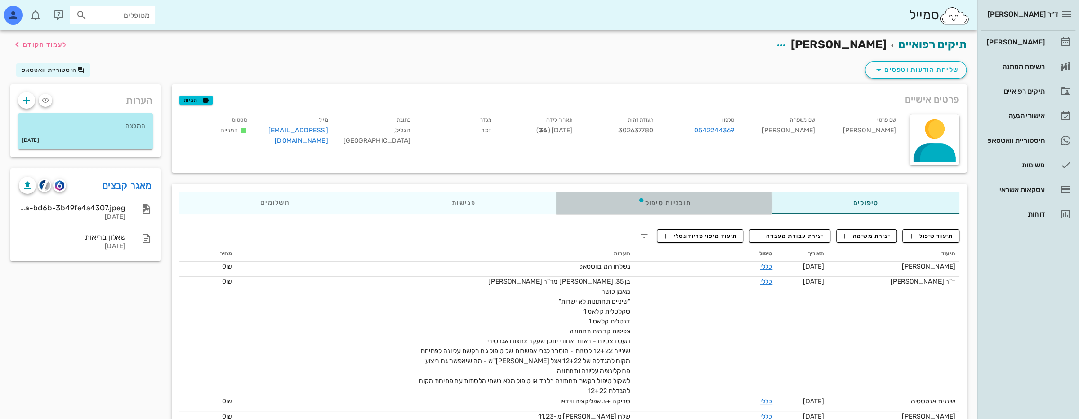
click at [743, 204] on div "תוכניות טיפול" at bounding box center [663, 203] width 215 height 23
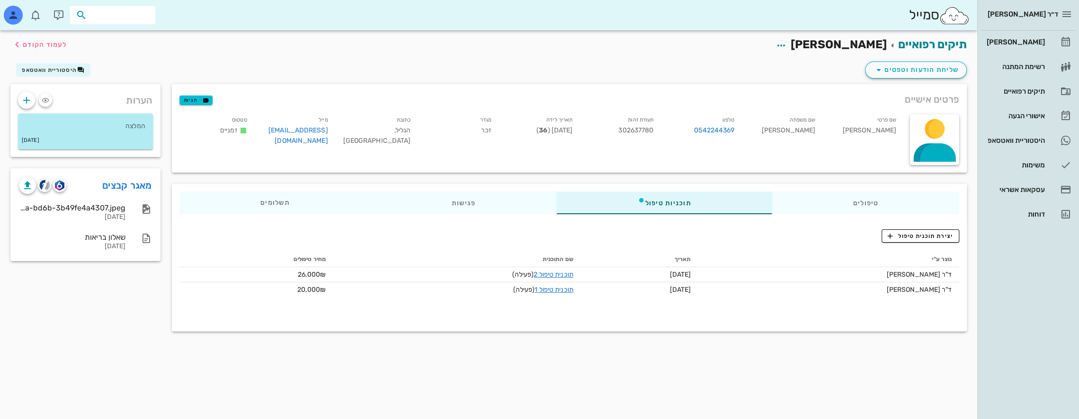
click at [137, 20] on input "text" at bounding box center [119, 15] width 61 height 12
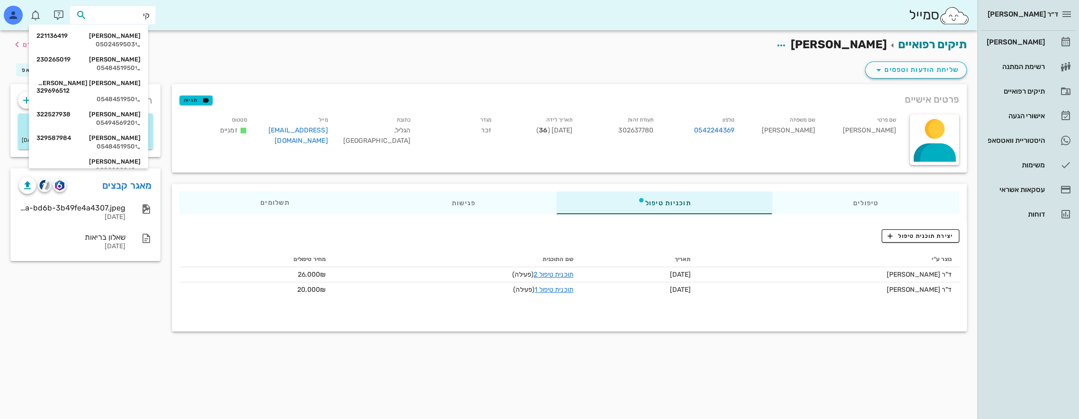
type input "ק"
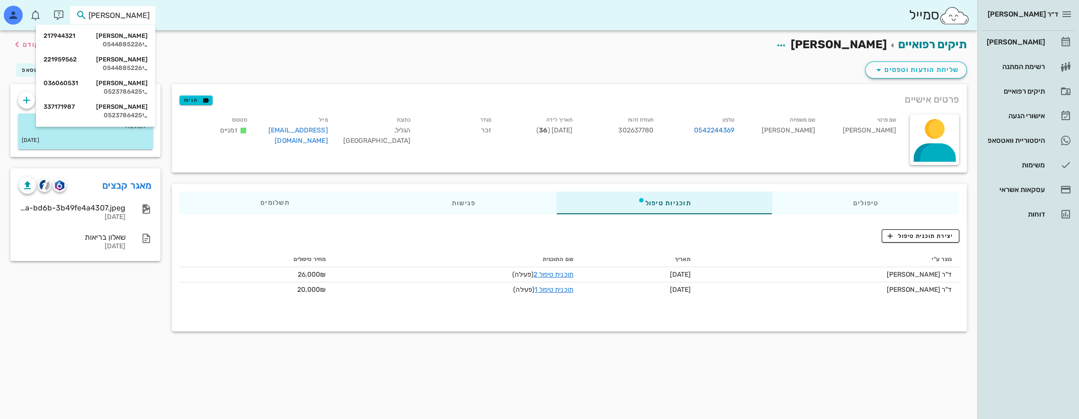
drag, startPoint x: 118, startPoint y: 17, endPoint x: 295, endPoint y: 50, distance: 180.1
click at [293, 47] on div "ד״ר [PERSON_NAME] [PERSON_NAME] רשימת המתנה תיקים רפואיים אישורי הגעה היסטוריית…" at bounding box center [539, 209] width 1079 height 419
type input "[PERSON_NAME] בו"
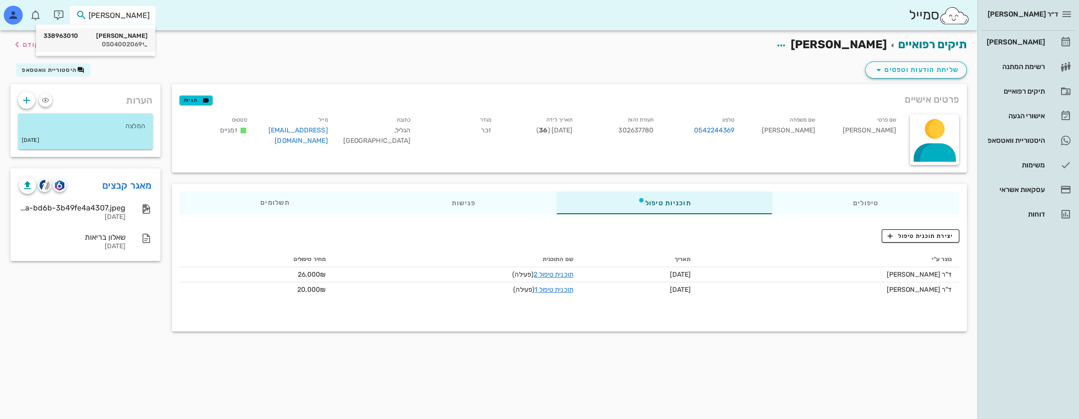
click at [135, 41] on div "0504002069" at bounding box center [96, 45] width 104 height 8
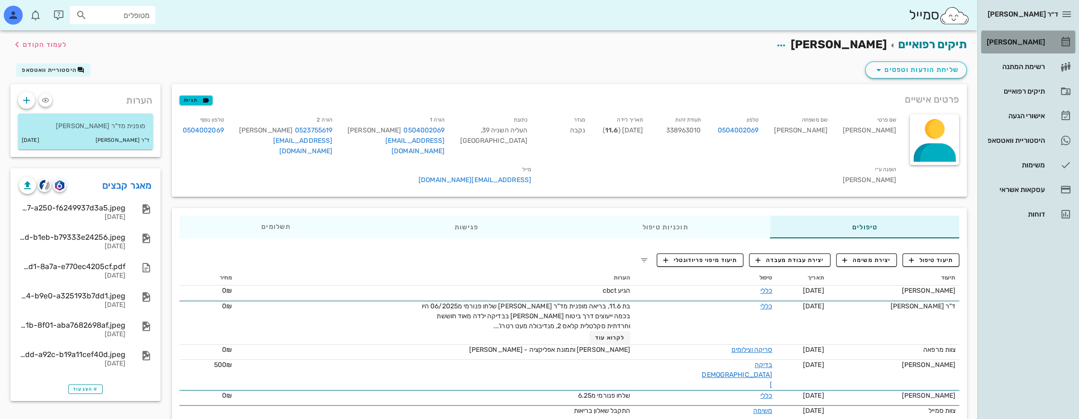
click at [1027, 38] on div "[PERSON_NAME]" at bounding box center [1015, 42] width 60 height 8
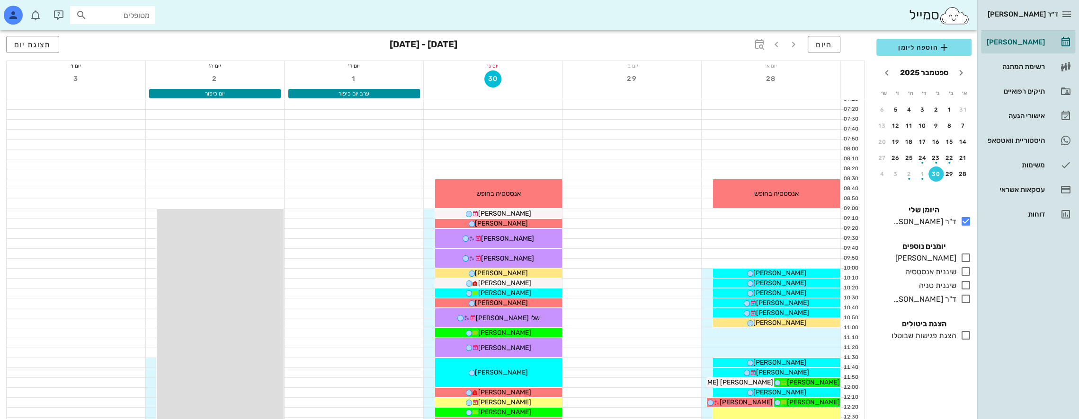
click at [136, 18] on input "מטופלים" at bounding box center [119, 15] width 61 height 12
type input "א"
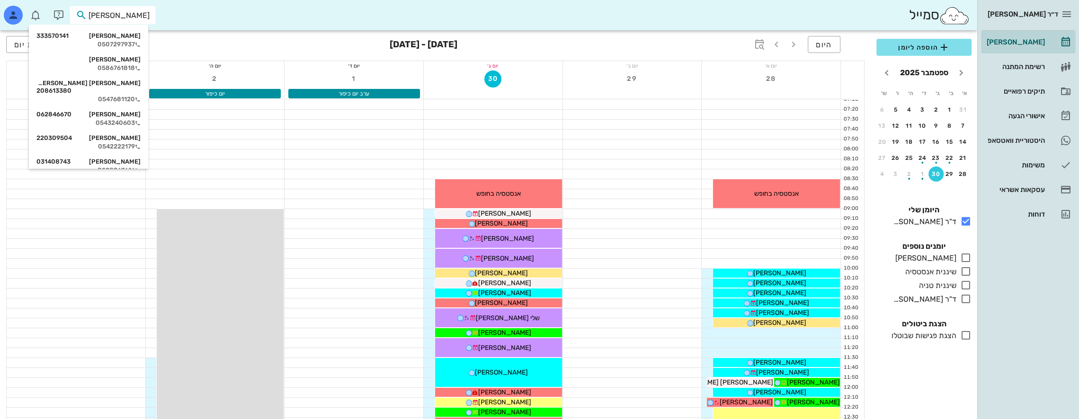
type input "[PERSON_NAME] י"
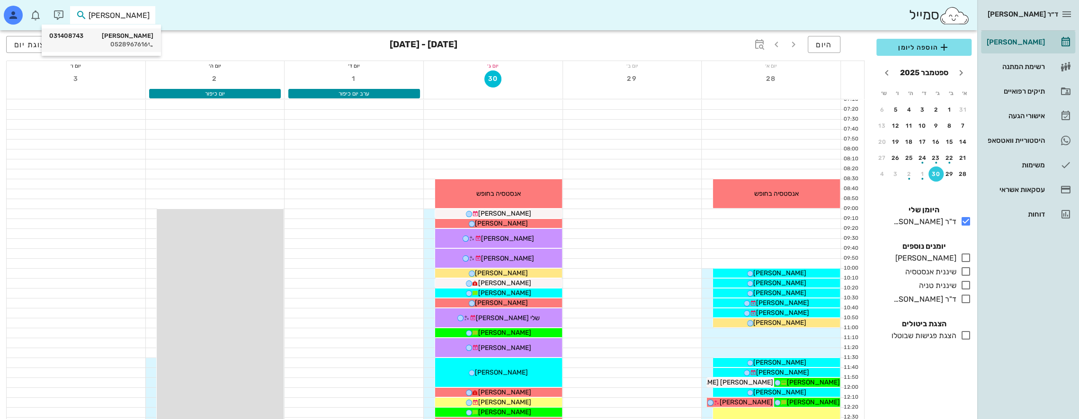
click at [139, 41] on div "0528967616" at bounding box center [101, 45] width 104 height 8
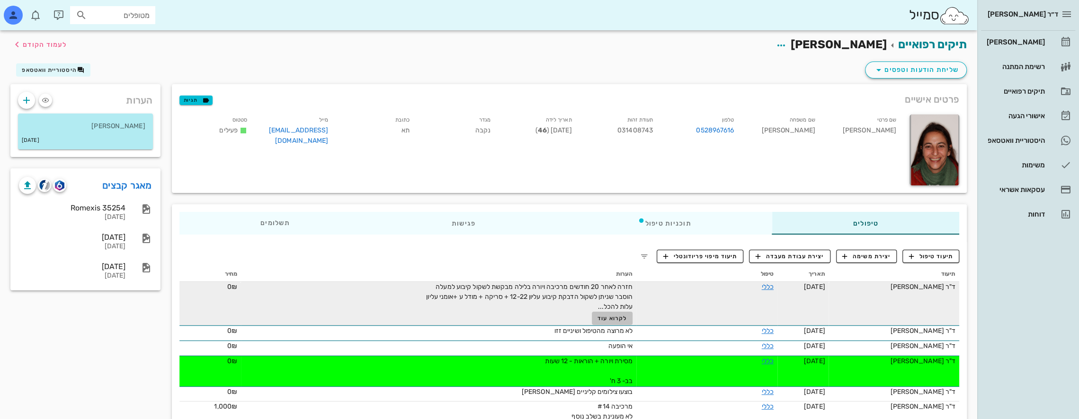
click at [603, 320] on span "לקרוא עוד" at bounding box center [611, 318] width 29 height 7
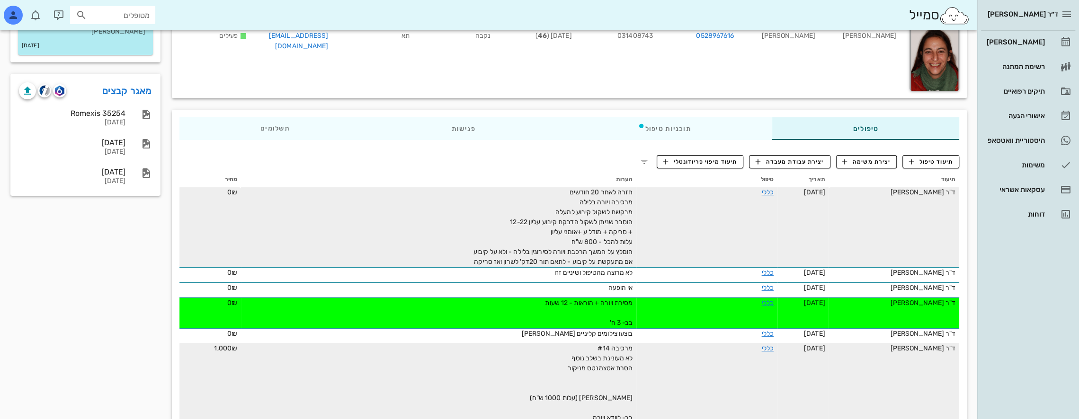
scroll to position [95, 0]
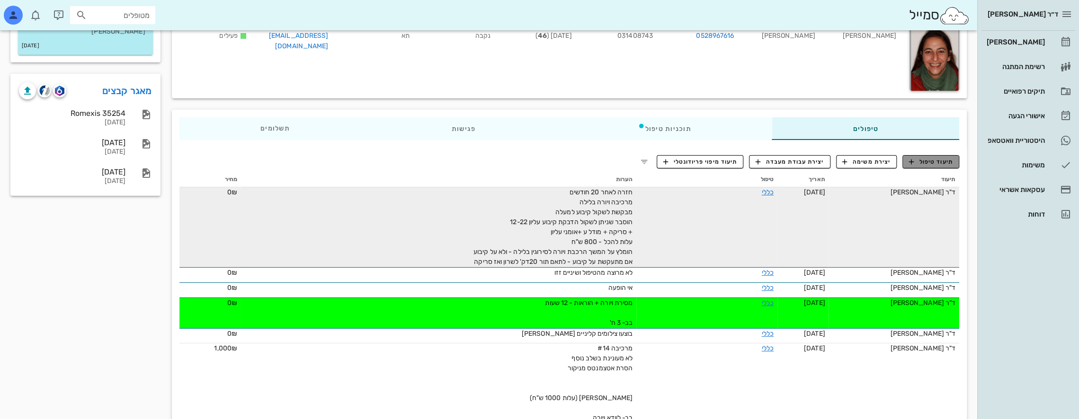
click at [941, 160] on span "תיעוד טיפול" at bounding box center [931, 162] width 44 height 9
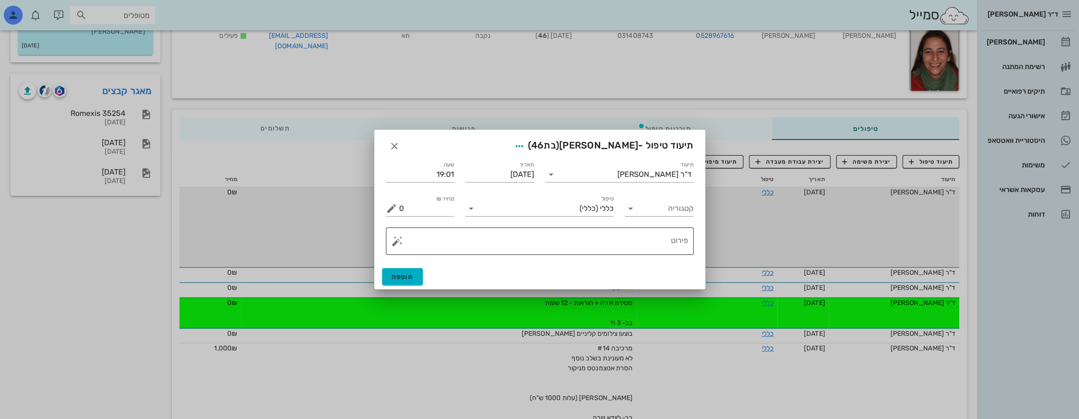
click at [613, 235] on textarea "פירוט" at bounding box center [543, 243] width 289 height 23
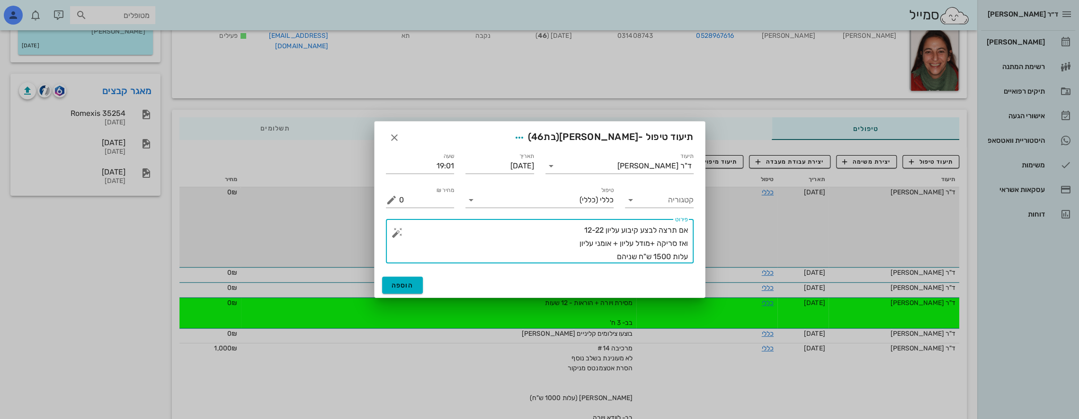
click at [637, 258] on textarea "אם תרצה לבצע קיבוע עליון 12-22 ואז סריקה +מודל עליון + אומני עליון עלות 1500 ש"…" at bounding box center [543, 244] width 289 height 40
type textarea "אם תרצה לבצע קיבוע עליון 12-22 ואז סריקה +מודל עליון + אומני עליון עלות 1500 ש"…"
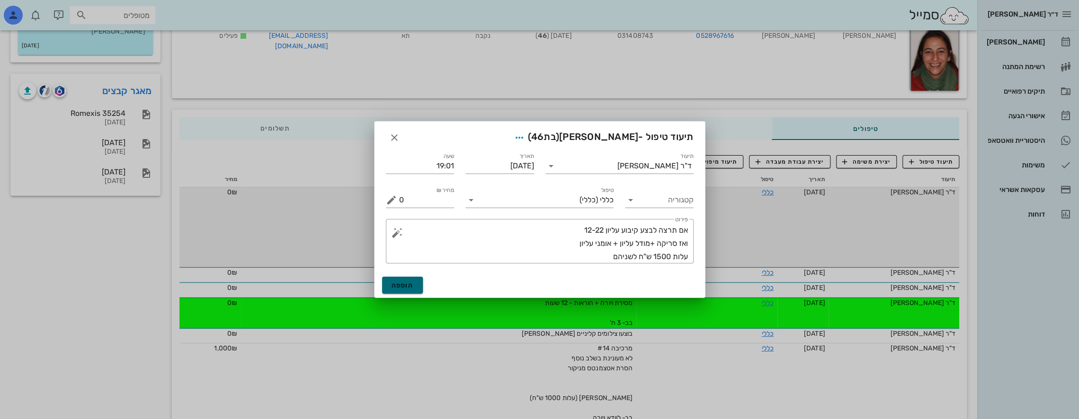
click at [403, 284] on span "הוספה" at bounding box center [403, 286] width 22 height 8
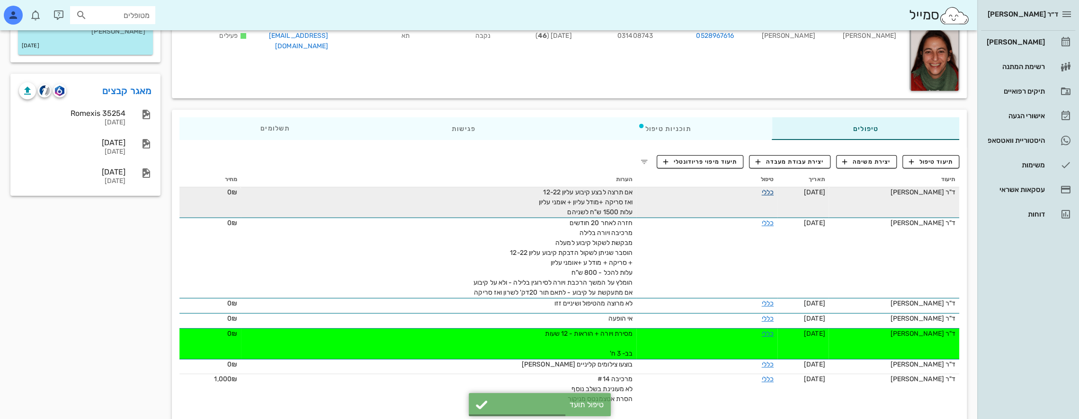
click at [761, 191] on link "כללי" at bounding box center [767, 192] width 12 height 8
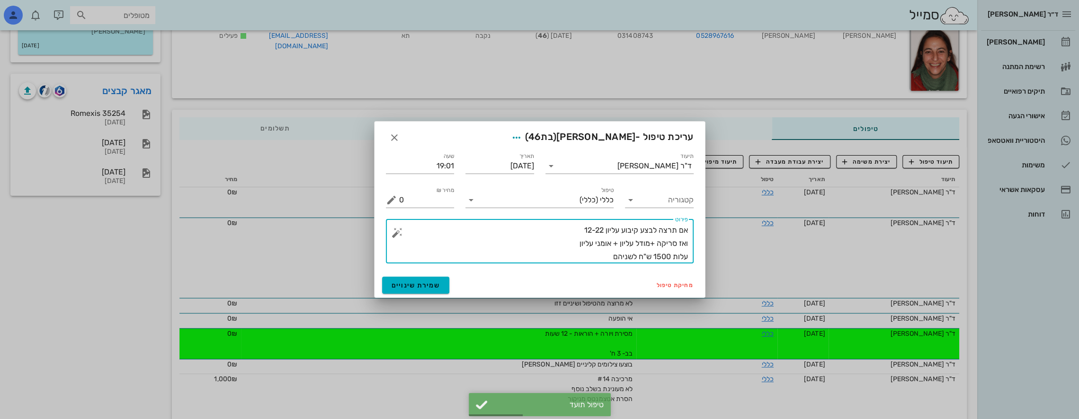
click at [687, 233] on textarea "אם תרצה לבצע קיבוע עליון 12-22 ואז סריקה +מודל עליון + אומני עליון עלות 1500 ש"…" at bounding box center [543, 244] width 289 height 40
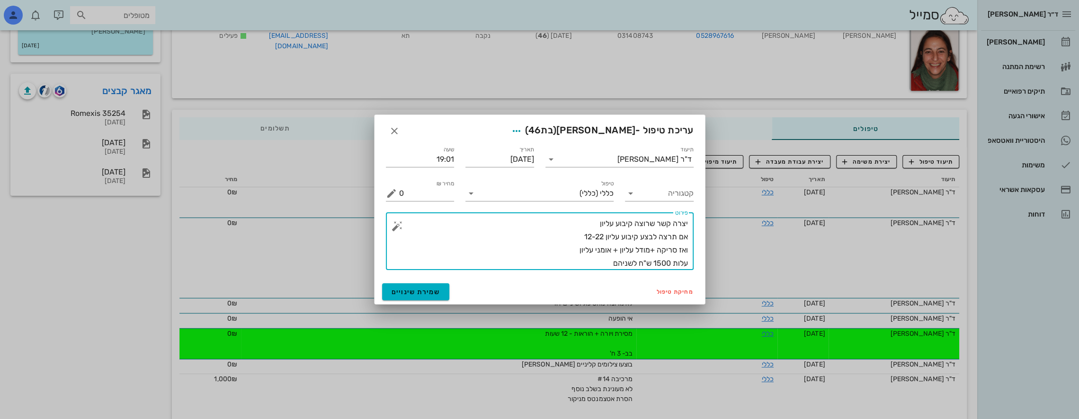
click at [596, 266] on textarea "יצרה קשר שרוצה קיבוע עליון אם תרצה לבצע קיבוע עליון 12-22 ואז סריקה +מודל עליון…" at bounding box center [543, 243] width 289 height 53
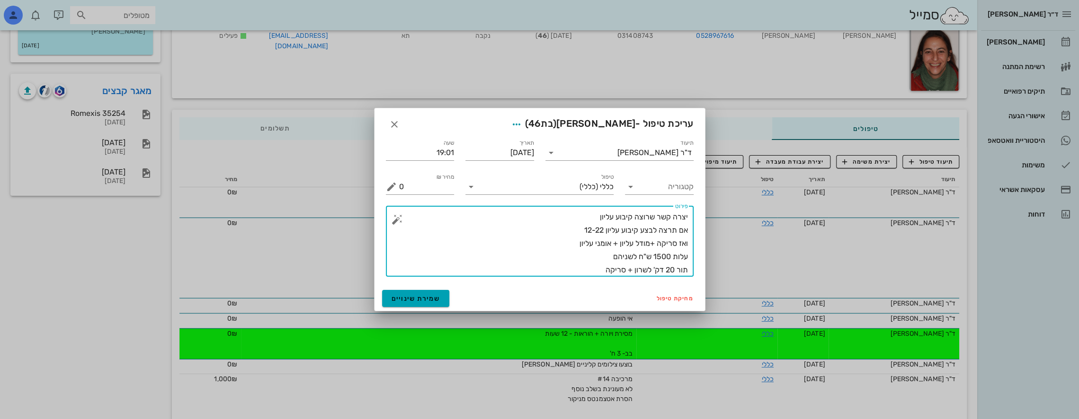
type textarea "יצרה קשר שרוצה קיבוע עליון אם תרצה לבצע קיבוע עליון 12-22 ואז סריקה +מודל עליון…"
click at [424, 295] on span "שמירת שינויים" at bounding box center [416, 299] width 49 height 8
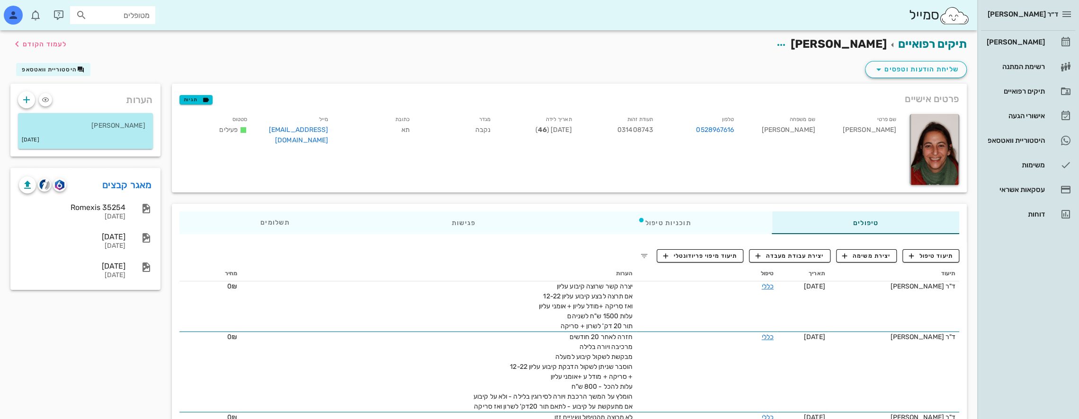
scroll to position [0, 0]
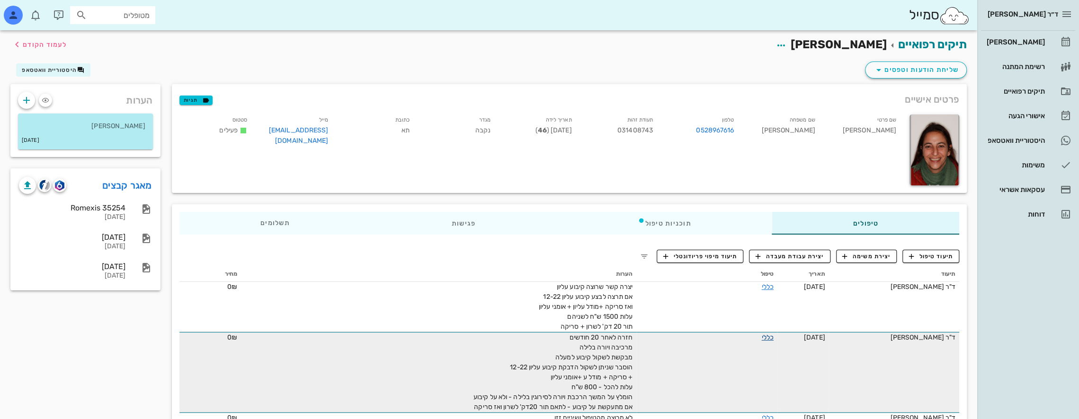
click at [761, 337] on link "כללי" at bounding box center [767, 338] width 12 height 8
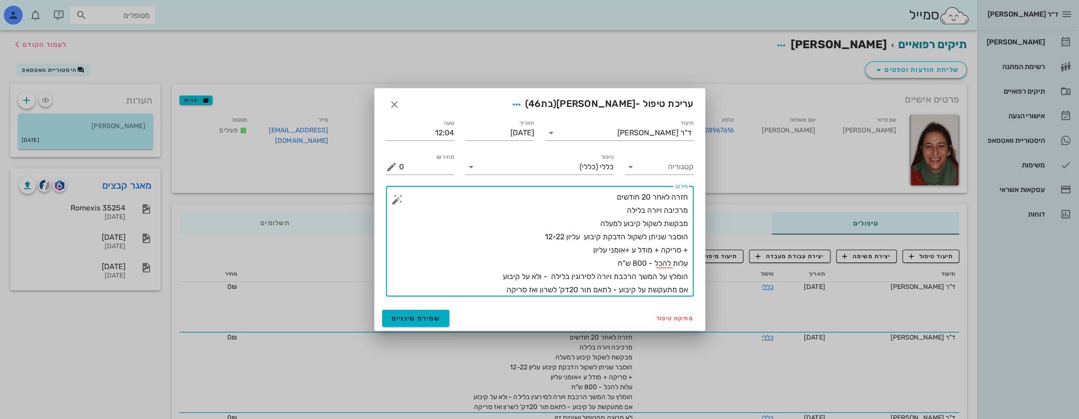
drag, startPoint x: 616, startPoint y: 266, endPoint x: 701, endPoint y: 268, distance: 84.3
click at [700, 267] on div "תיעוד ד"ר [PERSON_NAME] תאריך [DATE] שעה 12:04 קטגוריה טיפול כללי (כללי) מחיר ₪…" at bounding box center [540, 209] width 330 height 194
type textarea "חזרה לאחר 20 חודשים מרכיבה ויורה בלילה מבקשת לשקול קיבוע למעלה הוסבר שניתן לשקו…"
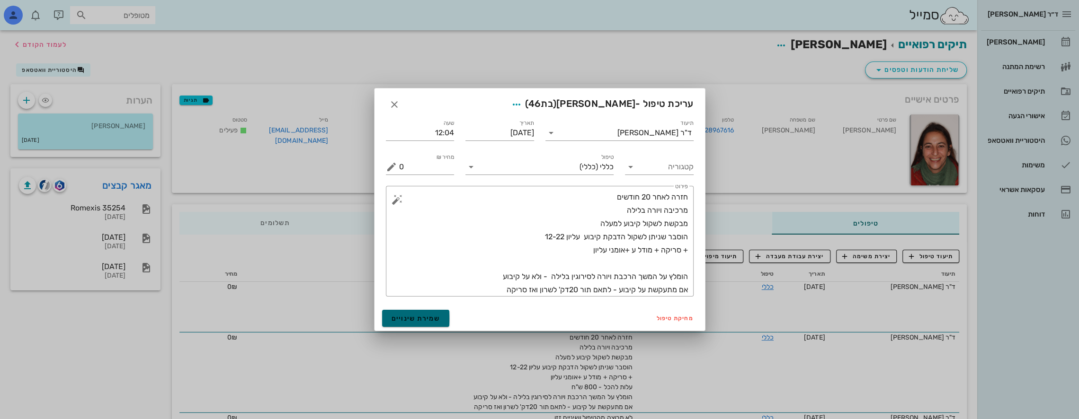
click at [432, 316] on span "שמירת שינויים" at bounding box center [416, 319] width 49 height 8
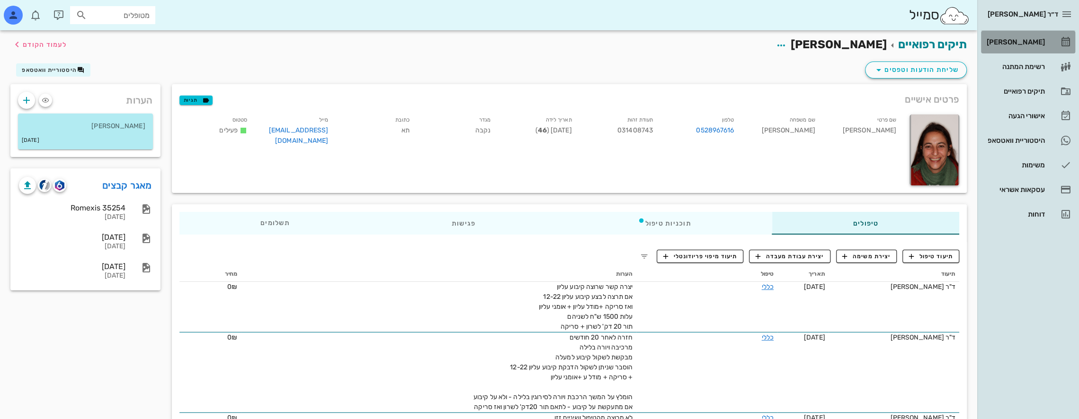
drag, startPoint x: 1037, startPoint y: 38, endPoint x: 1024, endPoint y: 39, distance: 12.8
click at [1037, 38] on div "[PERSON_NAME]" at bounding box center [1015, 42] width 60 height 8
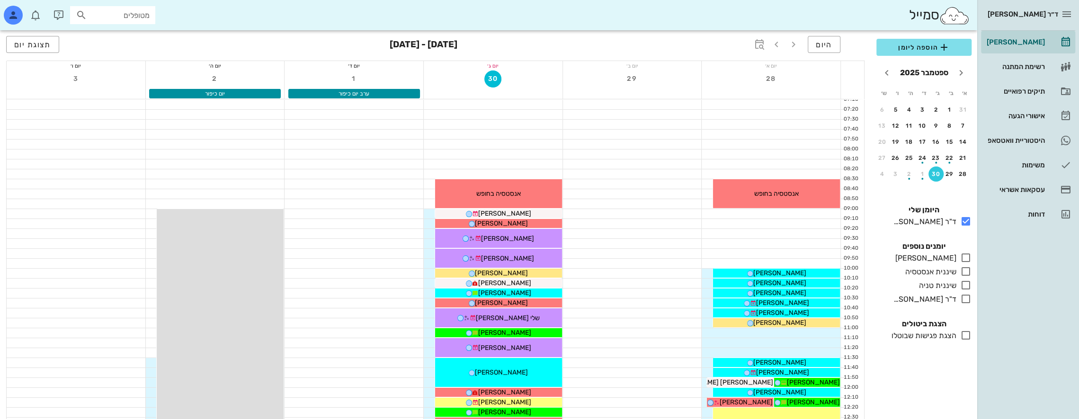
click at [141, 17] on input "מטופלים" at bounding box center [119, 15] width 61 height 12
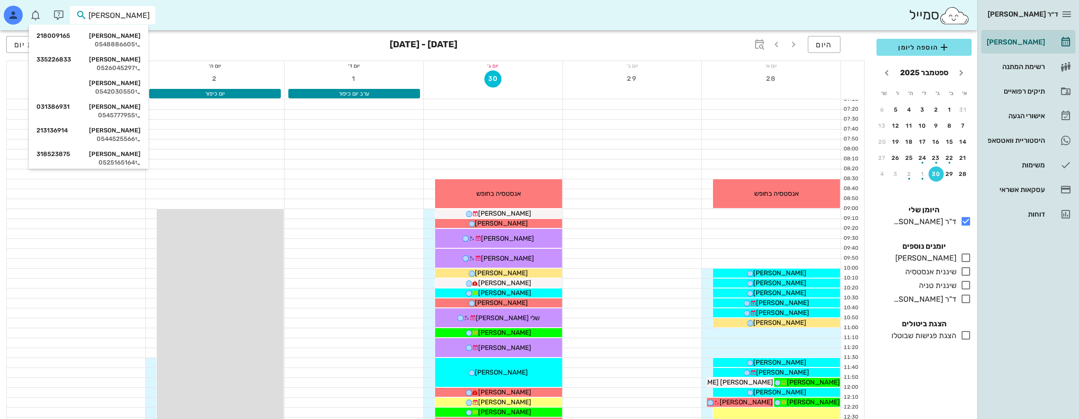
type input "[PERSON_NAME] א"
click at [141, 37] on div "[PERSON_NAME] 218009165" at bounding box center [88, 36] width 104 height 8
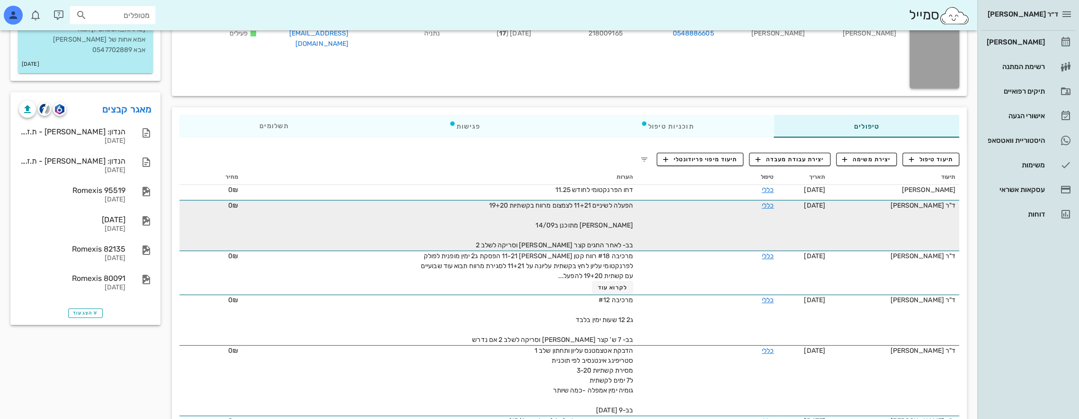
scroll to position [47, 0]
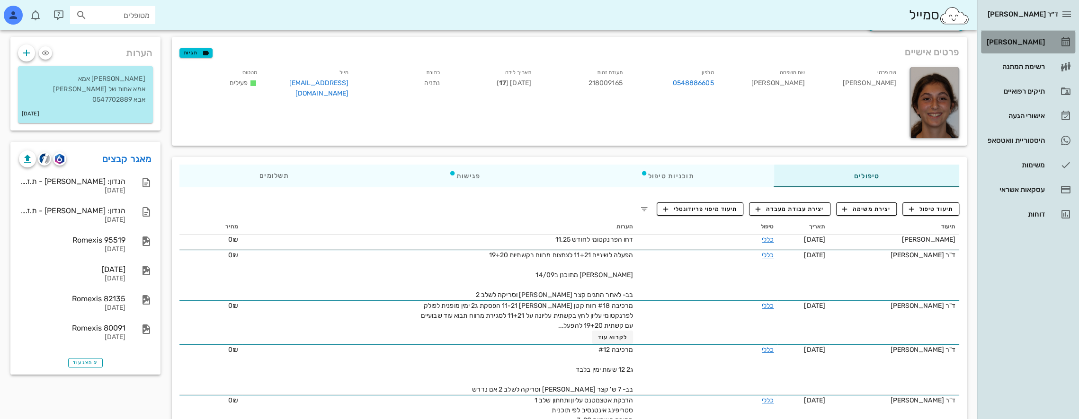
click at [1027, 42] on div "[PERSON_NAME]" at bounding box center [1015, 42] width 60 height 8
